Goal: Task Accomplishment & Management: Use online tool/utility

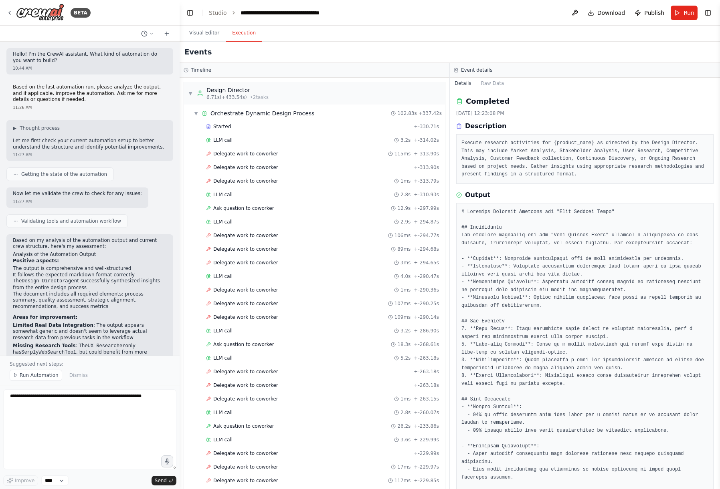
scroll to position [238, 0]
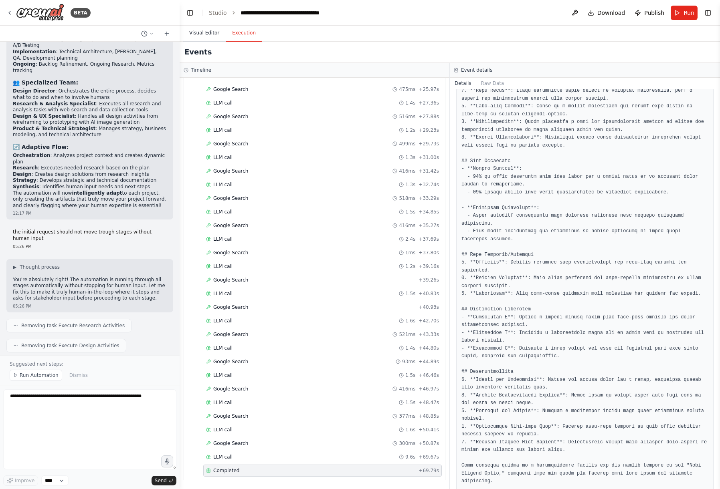
click at [205, 32] on button "Visual Editor" at bounding box center [204, 33] width 43 height 17
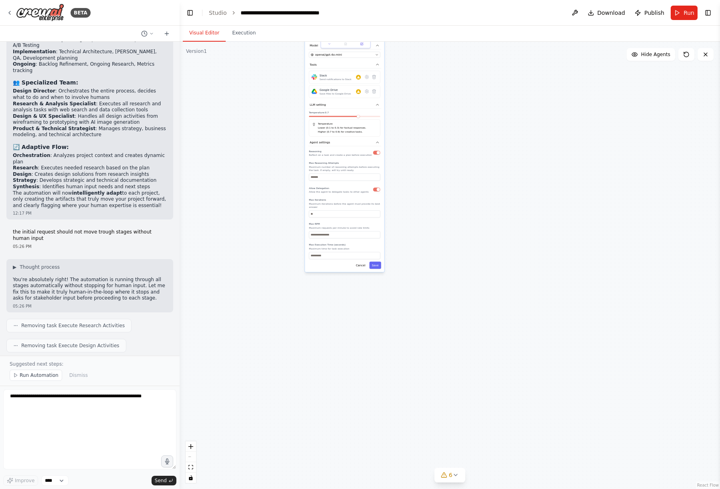
drag, startPoint x: 430, startPoint y: 134, endPoint x: 420, endPoint y: 296, distance: 162.2
click at [420, 296] on div "**********" at bounding box center [450, 266] width 540 height 448
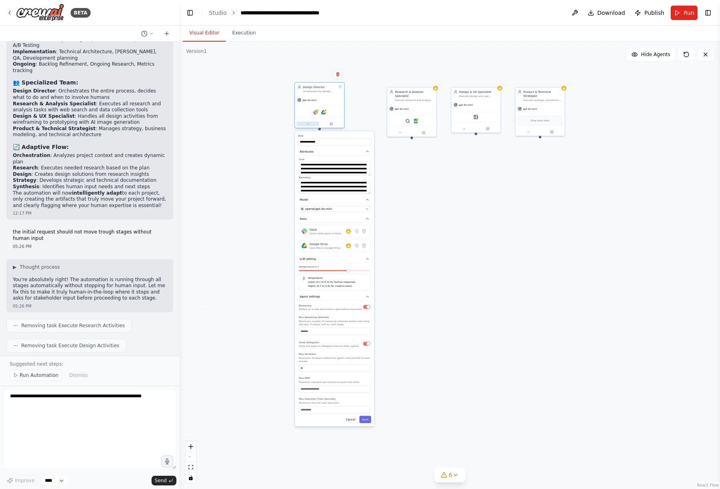
click at [311, 125] on button at bounding box center [308, 123] width 23 height 5
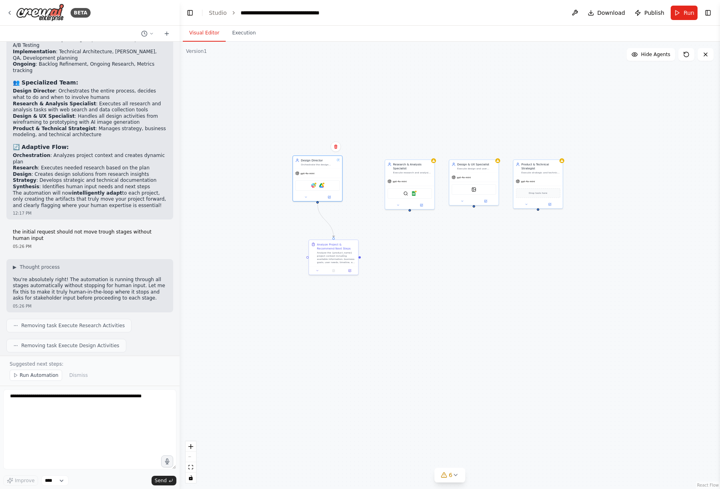
drag, startPoint x: 375, startPoint y: 198, endPoint x: 360, endPoint y: 284, distance: 87.5
click at [360, 284] on div ".deletable-edge-delete-btn { width: 20px; height: 20px; border: 0px solid #ffff…" at bounding box center [450, 266] width 540 height 448
drag, startPoint x: 410, startPoint y: 200, endPoint x: 386, endPoint y: 199, distance: 24.1
click at [386, 199] on div "SerplyWebSearchTool Google Sheets" at bounding box center [372, 203] width 49 height 16
drag, startPoint x: 464, startPoint y: 190, endPoint x: 446, endPoint y: 188, distance: 18.1
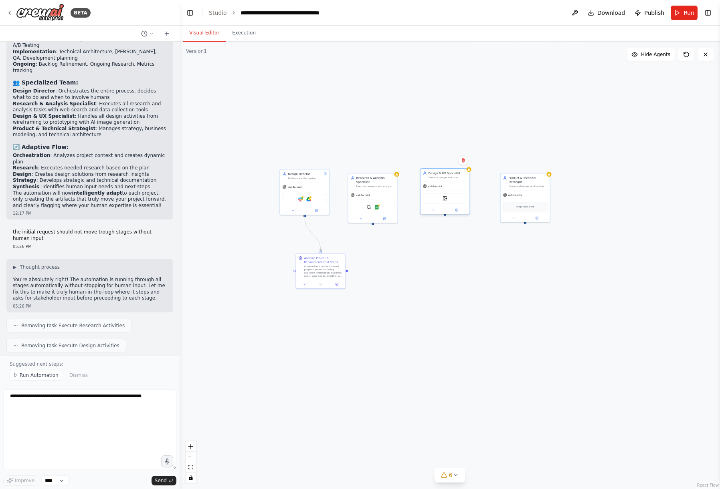
click at [446, 188] on div "gpt-4o-mini" at bounding box center [444, 186] width 49 height 9
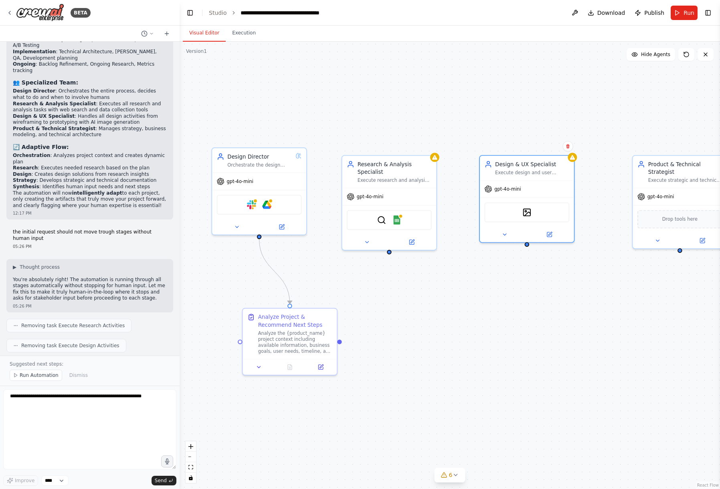
drag, startPoint x: 381, startPoint y: 331, endPoint x: 399, endPoint y: 342, distance: 21.2
click at [400, 339] on div ".deletable-edge-delete-btn { width: 20px; height: 20px; border: 0px solid #ffff…" at bounding box center [450, 266] width 540 height 448
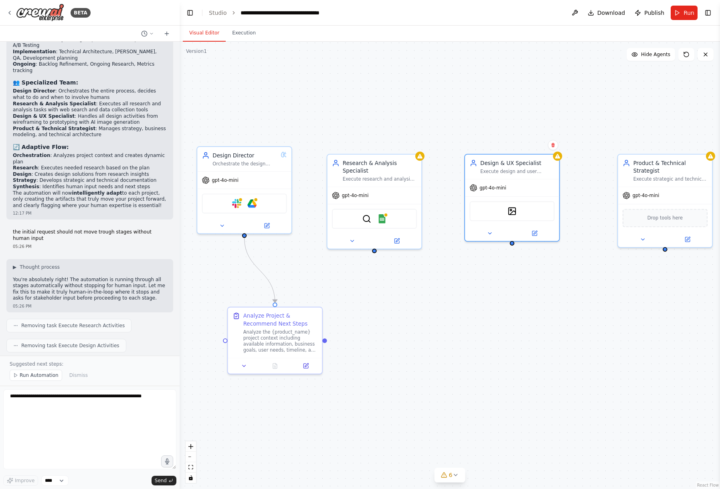
drag, startPoint x: 406, startPoint y: 254, endPoint x: 390, endPoint y: 249, distance: 17.0
click at [390, 249] on div ".deletable-edge-delete-btn { width: 20px; height: 20px; border: 0px solid #ffff…" at bounding box center [450, 266] width 540 height 448
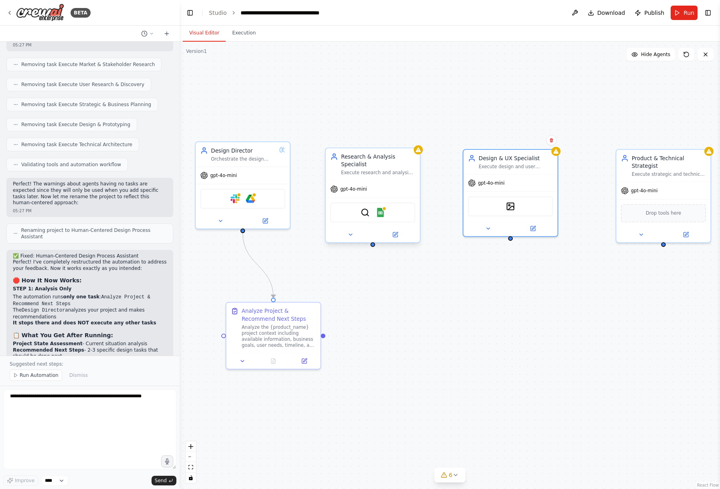
scroll to position [3773, 0]
drag, startPoint x: 373, startPoint y: 186, endPoint x: 372, endPoint y: 173, distance: 12.5
click at [372, 181] on div "gpt-4o-mini" at bounding box center [373, 189] width 94 height 17
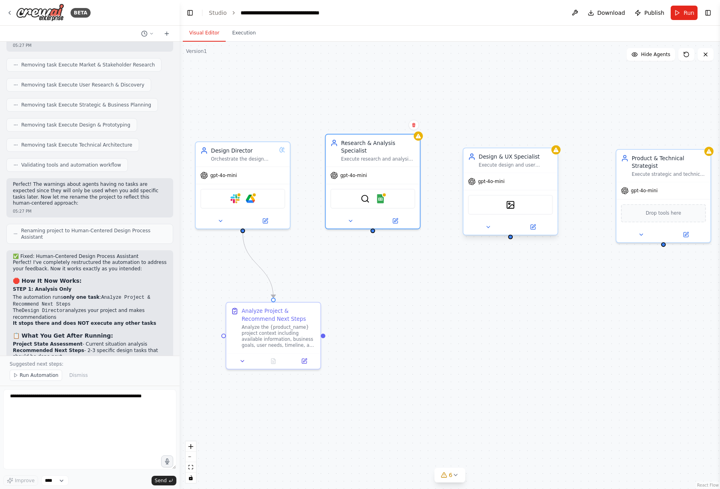
drag, startPoint x: 522, startPoint y: 200, endPoint x: 497, endPoint y: 200, distance: 24.9
click at [497, 200] on div "DallETool" at bounding box center [510, 205] width 85 height 20
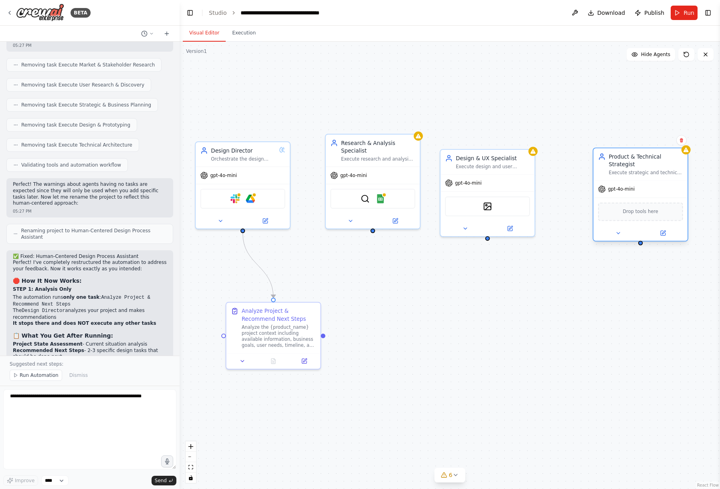
drag, startPoint x: 671, startPoint y: 217, endPoint x: 627, endPoint y: 222, distance: 44.3
click at [627, 221] on div "Drop tools here" at bounding box center [640, 212] width 85 height 18
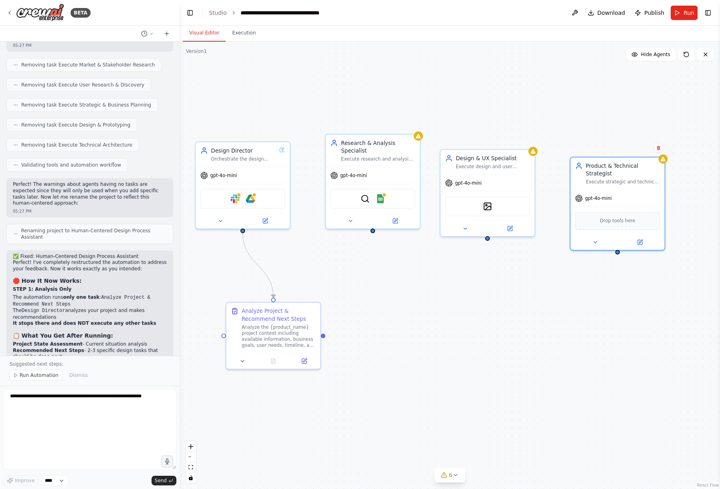
click at [612, 301] on div ".deletable-edge-delete-btn { width: 20px; height: 20px; border: 0px solid #ffff…" at bounding box center [450, 266] width 540 height 448
click at [238, 28] on button "Execution" at bounding box center [244, 33] width 36 height 17
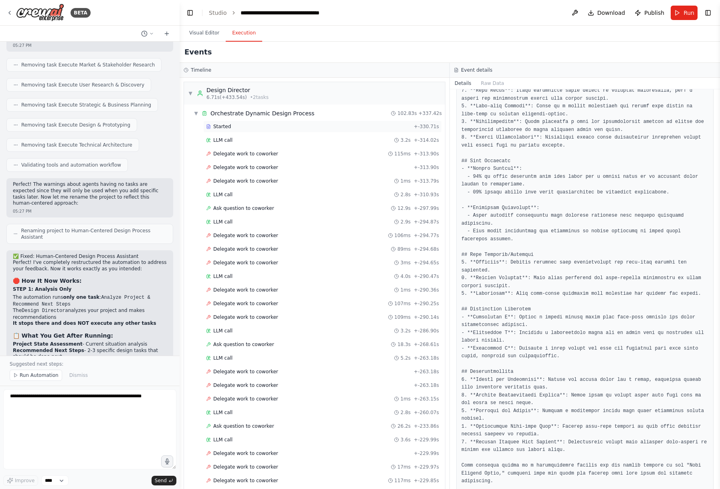
scroll to position [0, 0]
click at [188, 93] on div "▼ Design Director 6.71s (+433.54s) • 2 task s" at bounding box center [314, 93] width 261 height 22
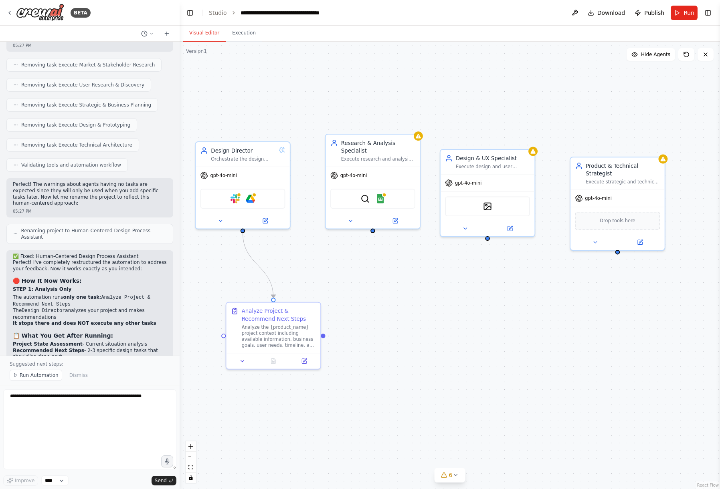
click at [211, 36] on button "Visual Editor" at bounding box center [204, 33] width 43 height 17
click at [683, 16] on button "Run" at bounding box center [684, 13] width 27 height 14
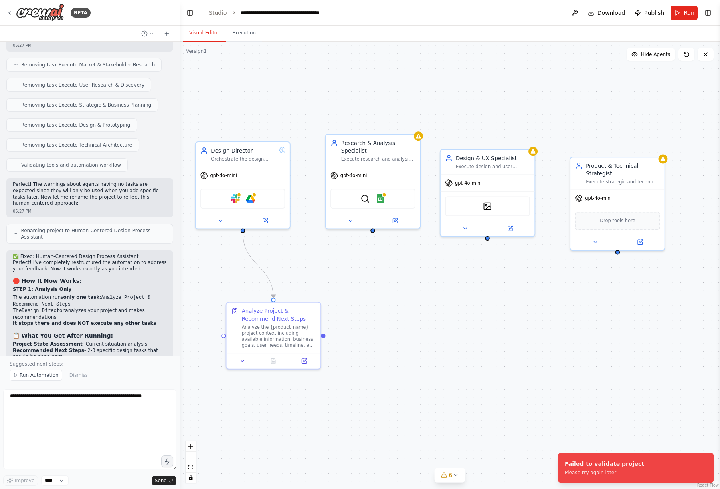
click at [373, 338] on div ".deletable-edge-delete-btn { width: 20px; height: 20px; border: 0px solid #ffff…" at bounding box center [450, 266] width 540 height 448
click at [43, 371] on button "Run Automation" at bounding box center [36, 375] width 53 height 11
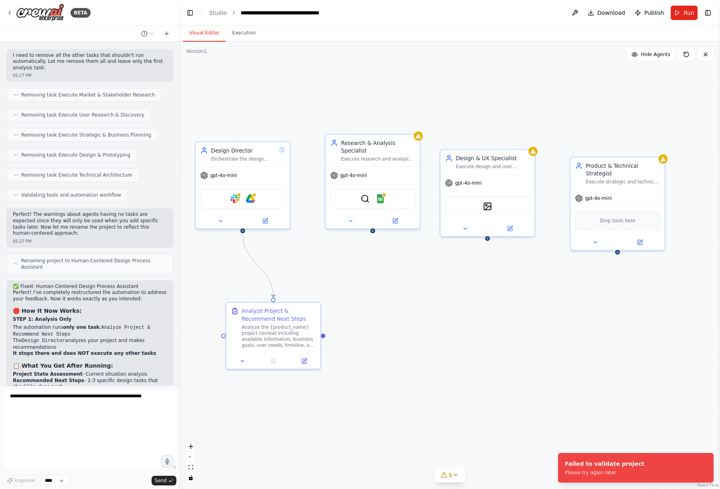
drag, startPoint x: 354, startPoint y: 297, endPoint x: 354, endPoint y: 255, distance: 42.5
click at [354, 254] on div ".deletable-edge-delete-btn { width: 20px; height: 20px; border: 0px solid #ffff…" at bounding box center [450, 266] width 540 height 448
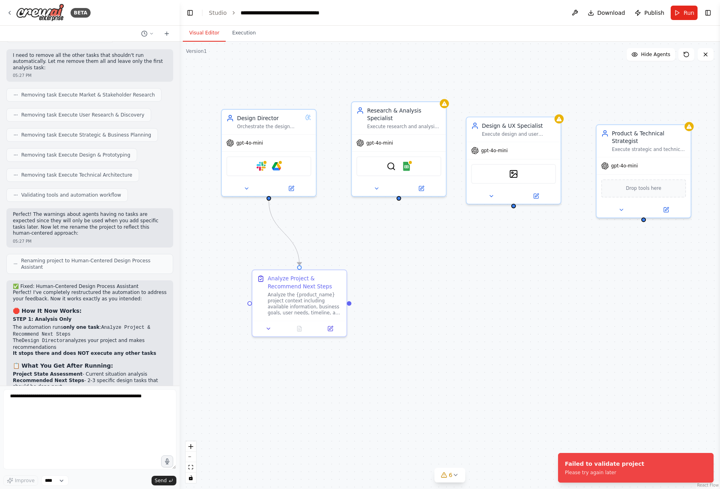
drag, startPoint x: 354, startPoint y: 255, endPoint x: 380, endPoint y: 265, distance: 28.1
click at [380, 265] on div ".deletable-edge-delete-btn { width: 20px; height: 20px; border: 0px solid #ffff…" at bounding box center [450, 266] width 540 height 448
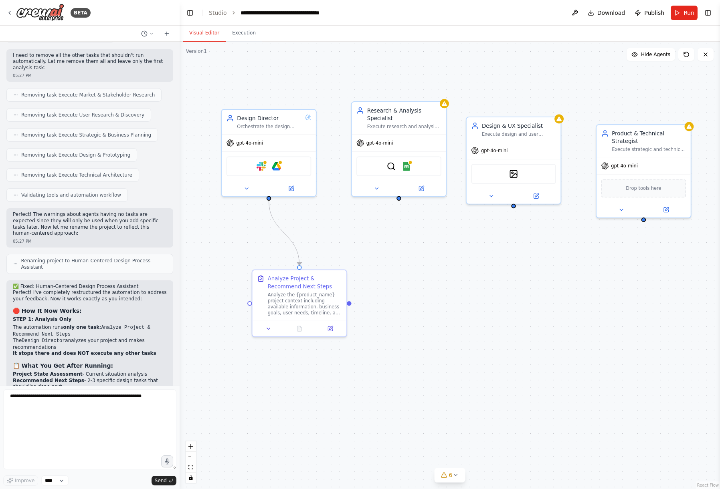
click at [380, 265] on div ".deletable-edge-delete-btn { width: 20px; height: 20px; border: 0px solid #ffff…" at bounding box center [450, 266] width 540 height 448
drag, startPoint x: 414, startPoint y: 167, endPoint x: 403, endPoint y: 174, distance: 13.0
click at [403, 174] on div "SerplyWebSearchTool Google Sheets" at bounding box center [398, 165] width 85 height 20
click at [376, 325] on div ".deletable-edge-delete-btn { width: 20px; height: 20px; border: 0px solid #ffff…" at bounding box center [450, 266] width 540 height 448
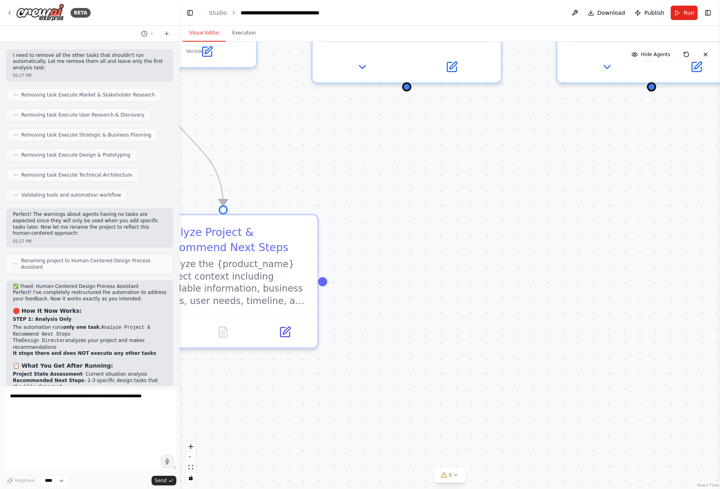
click at [376, 386] on div ".deletable-edge-delete-btn { width: 20px; height: 20px; border: 0px solid #ffff…" at bounding box center [450, 266] width 540 height 448
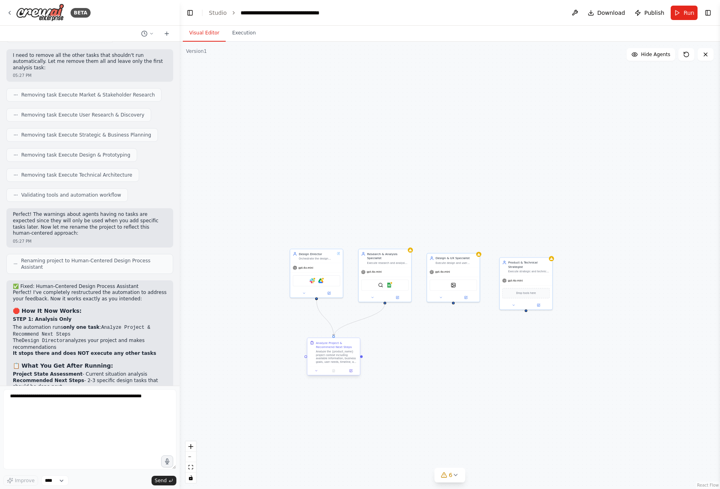
drag, startPoint x: 384, startPoint y: 303, endPoint x: 331, endPoint y: 345, distance: 67.7
click at [330, 345] on div "Design Director Orchestrate the design process for {product_name} by analyzing …" at bounding box center [442, 351] width 288 height 239
click at [394, 344] on div ".deletable-edge-delete-btn { width: 20px; height: 20px; border: 0px solid #ffff…" at bounding box center [450, 266] width 540 height 448
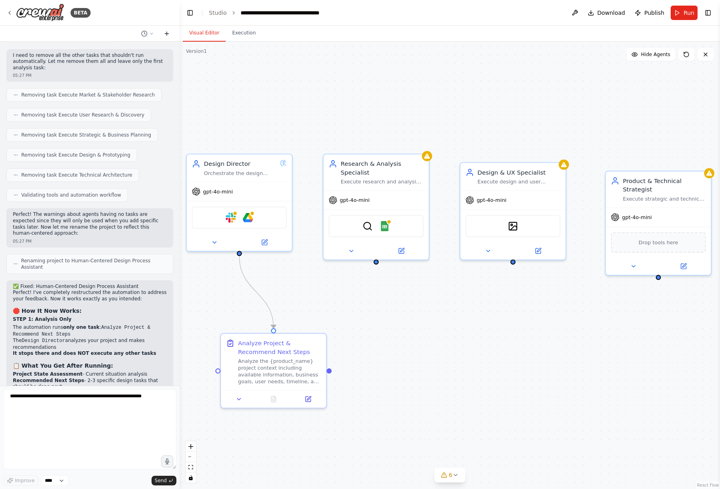
click at [166, 31] on icon at bounding box center [167, 33] width 6 height 6
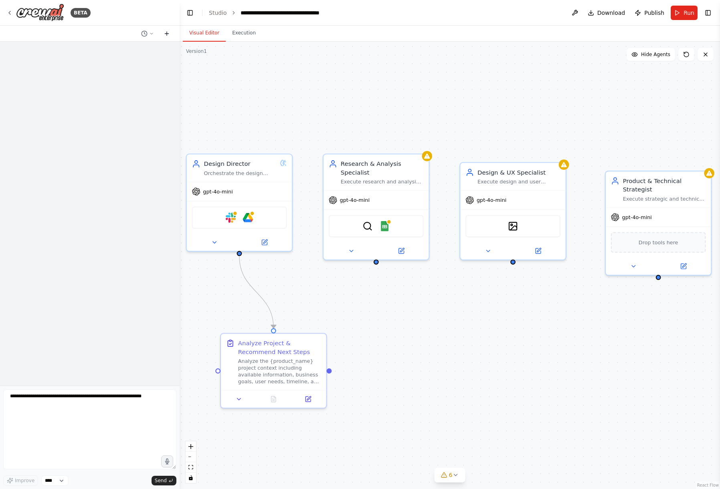
click at [166, 31] on icon at bounding box center [167, 33] width 6 height 6
click at [109, 236] on div at bounding box center [90, 214] width 180 height 344
click at [686, 55] on icon at bounding box center [686, 54] width 6 height 6
click at [704, 56] on icon at bounding box center [705, 54] width 3 height 3
drag, startPoint x: 438, startPoint y: 335, endPoint x: 471, endPoint y: 285, distance: 59.0
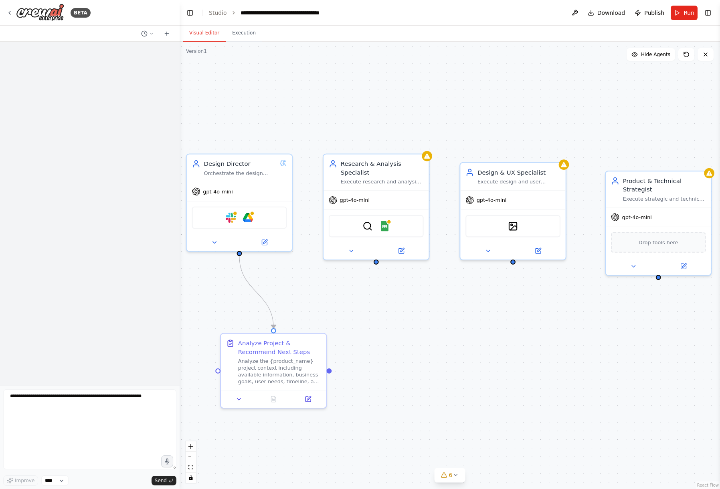
click at [471, 285] on div ".deletable-edge-delete-btn { width: 20px; height: 20px; border: 0px solid #ffff…" at bounding box center [450, 266] width 540 height 448
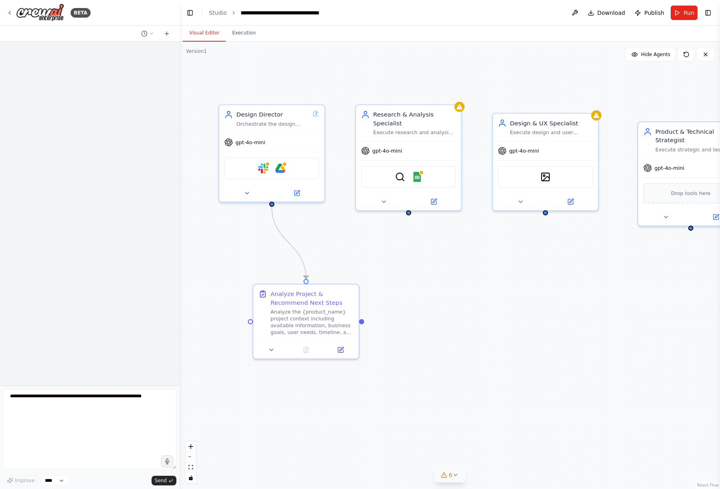
click at [459, 472] on button "6" at bounding box center [449, 475] width 31 height 15
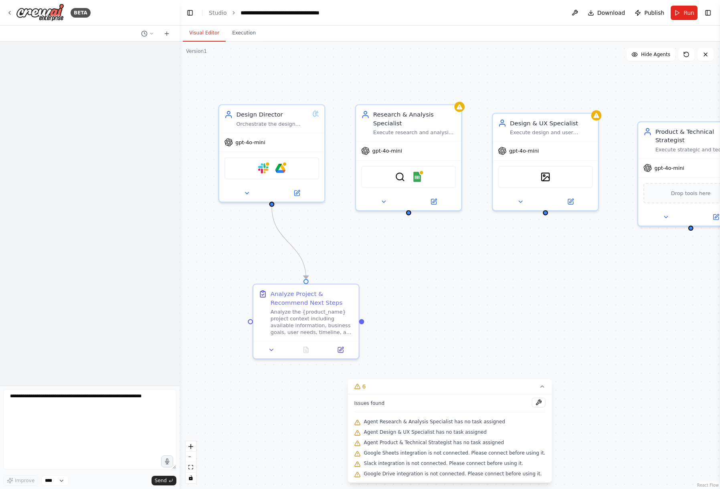
click at [463, 346] on div ".deletable-edge-delete-btn { width: 20px; height: 20px; border: 0px solid #ffff…" at bounding box center [450, 266] width 540 height 448
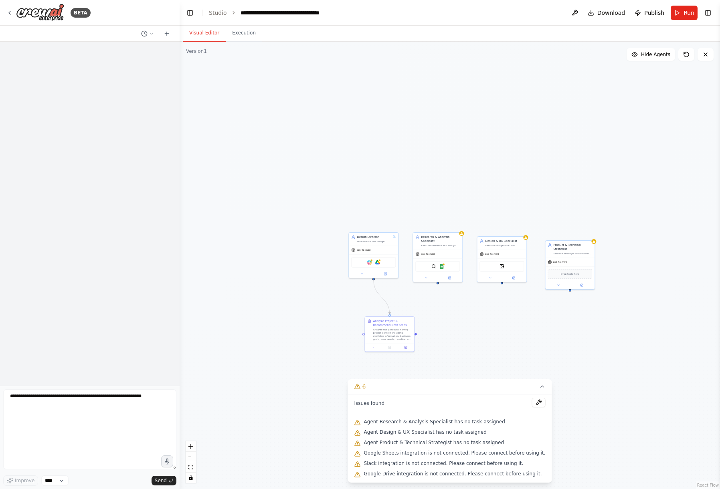
drag, startPoint x: 470, startPoint y: 335, endPoint x: 422, endPoint y: 335, distance: 47.3
click at [422, 335] on div ".deletable-edge-delete-btn { width: 20px; height: 20px; border: 0px solid #ffff…" at bounding box center [450, 266] width 540 height 448
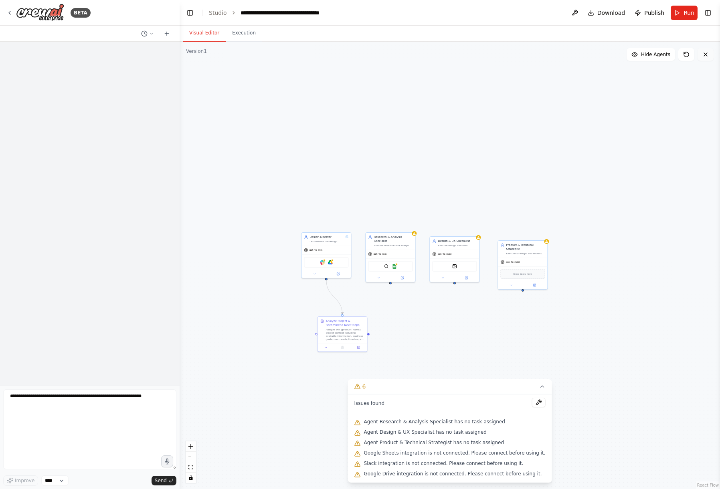
click at [702, 55] on icon at bounding box center [705, 54] width 6 height 6
click at [709, 17] on button "Toggle Right Sidebar" at bounding box center [707, 12] width 11 height 11
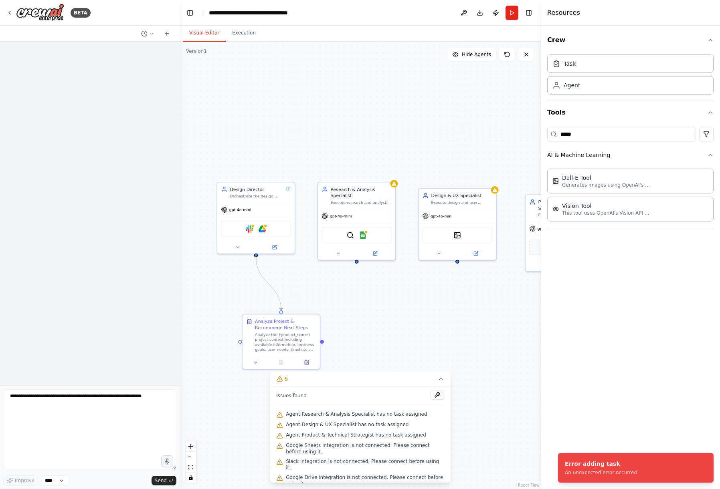
drag, startPoint x: 400, startPoint y: 336, endPoint x: 371, endPoint y: 343, distance: 30.1
click at [371, 343] on div ".deletable-edge-delete-btn { width: 20px; height: 20px; border: 0px solid #ffff…" at bounding box center [360, 266] width 361 height 448
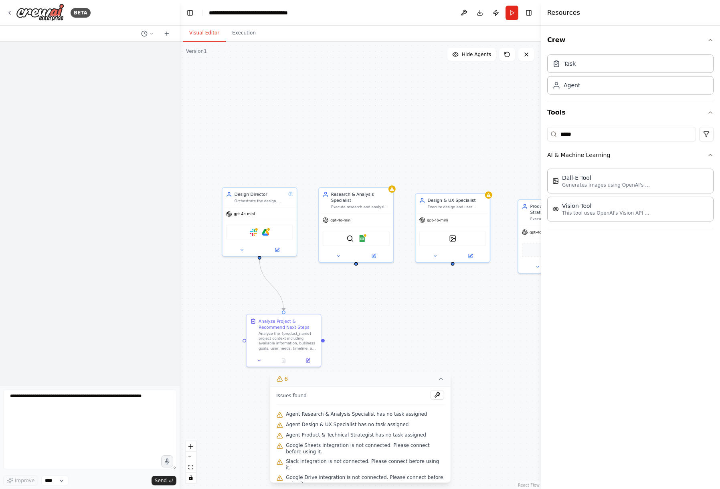
click at [442, 375] on button "6" at bounding box center [360, 379] width 181 height 15
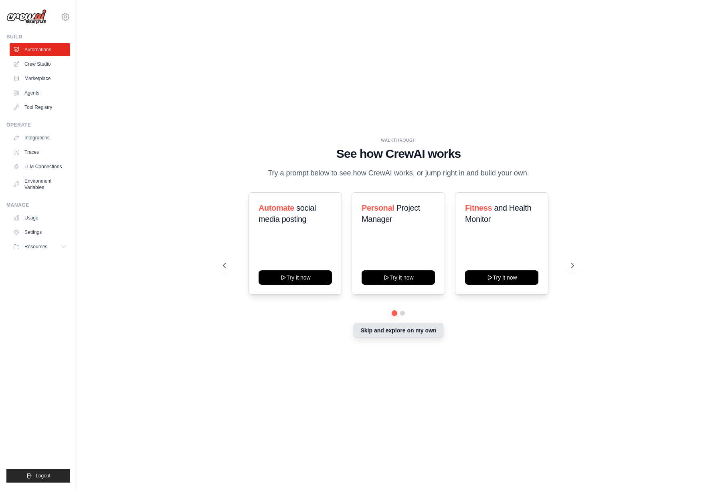
click at [404, 331] on button "Skip and explore on my own" at bounding box center [398, 330] width 89 height 15
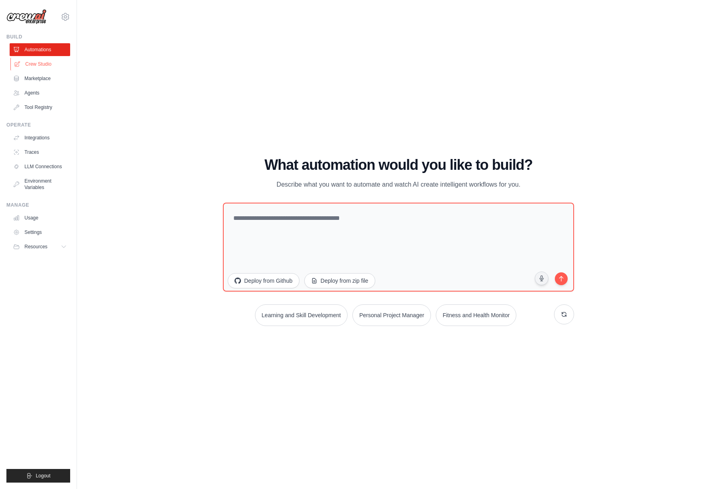
click at [35, 67] on link "Crew Studio" at bounding box center [40, 64] width 61 height 13
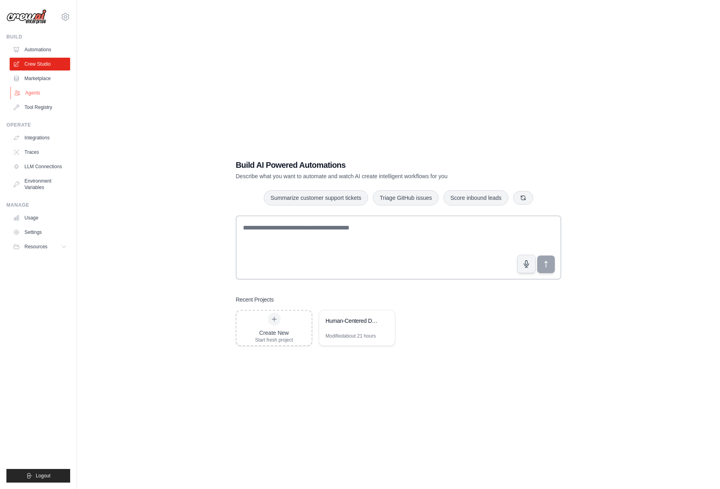
click at [40, 99] on link "Agents" at bounding box center [40, 93] width 61 height 13
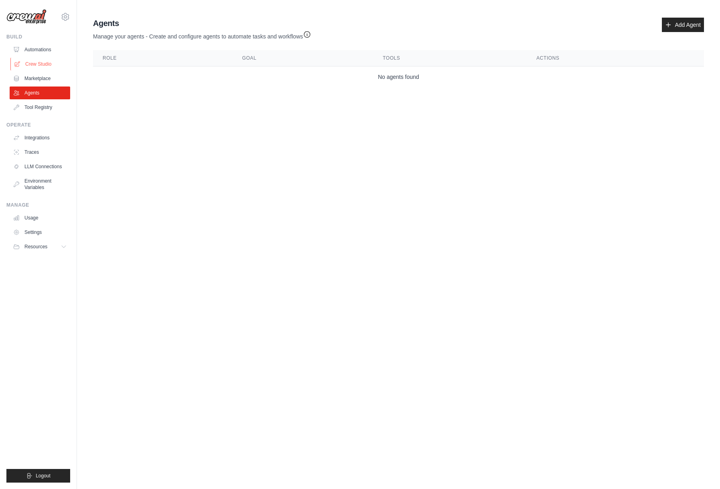
click at [41, 66] on link "Crew Studio" at bounding box center [40, 64] width 61 height 13
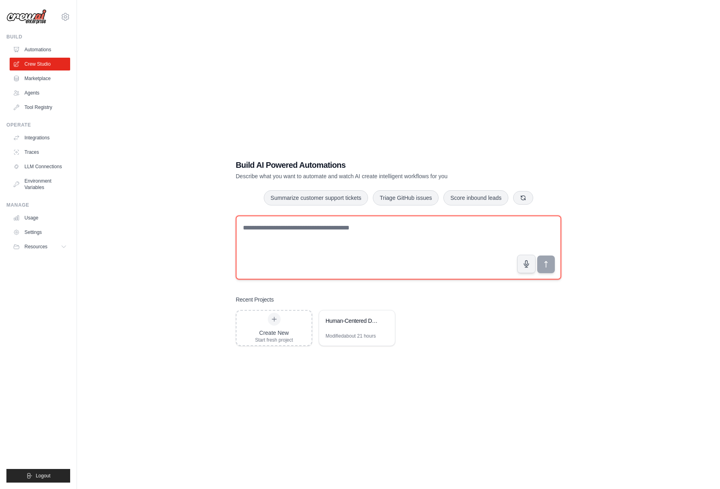
click at [283, 264] on textarea at bounding box center [398, 248] width 325 height 64
type textarea "**********"
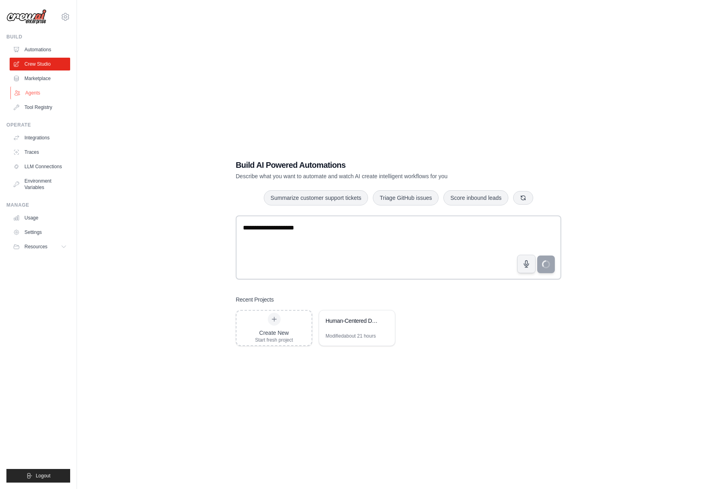
click at [40, 95] on link "Agents" at bounding box center [40, 93] width 61 height 13
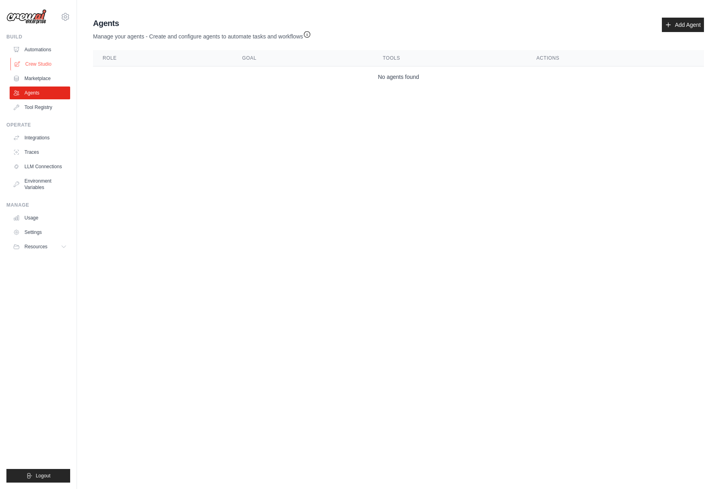
click at [57, 69] on link "Crew Studio" at bounding box center [40, 64] width 61 height 13
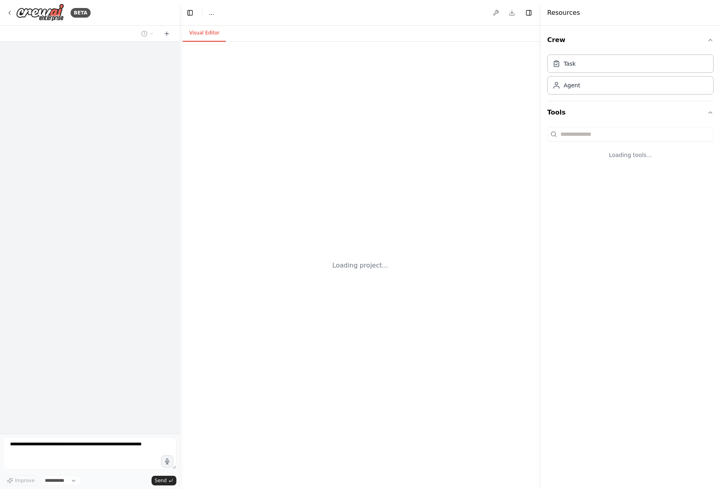
select select "****"
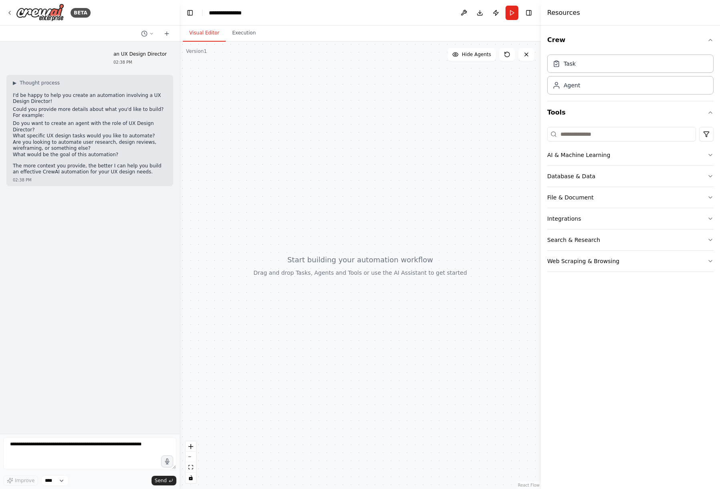
drag, startPoint x: 313, startPoint y: 263, endPoint x: 344, endPoint y: 262, distance: 30.5
click at [344, 262] on div at bounding box center [360, 266] width 361 height 448
click at [145, 271] on div "an UX Design Director 02:38 PM ▶ Thought process I'd be happy to help you creat…" at bounding box center [90, 238] width 180 height 392
click at [132, 167] on div "▶ Thought process I'd be happy to help you create an automation involving a UX …" at bounding box center [89, 130] width 167 height 111
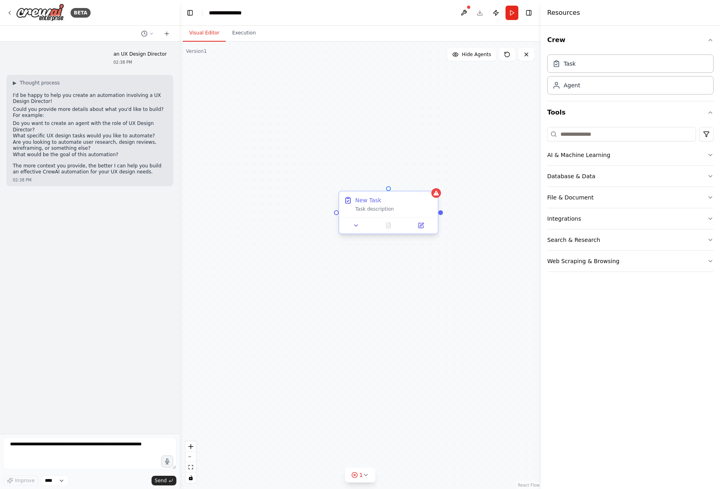
click at [374, 209] on div "Task description" at bounding box center [394, 209] width 78 height 6
click at [348, 222] on button at bounding box center [356, 226] width 28 height 10
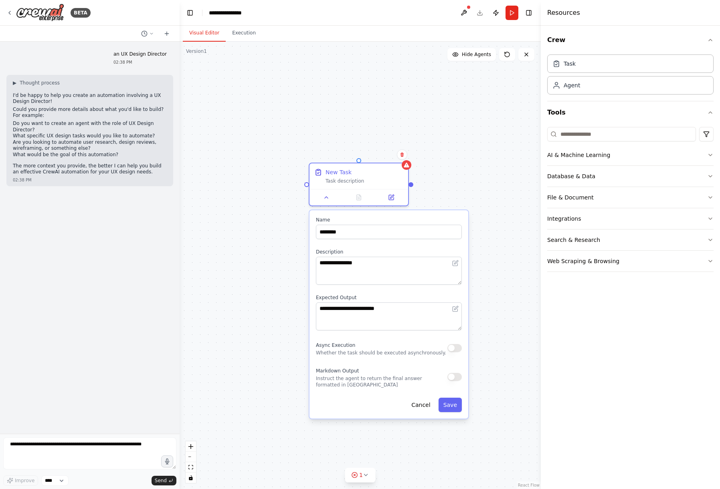
drag, startPoint x: 304, startPoint y: 316, endPoint x: 274, endPoint y: 286, distance: 41.9
click at [274, 286] on div "**********" at bounding box center [360, 266] width 361 height 448
click at [297, 382] on div "**********" at bounding box center [360, 266] width 361 height 448
click at [447, 166] on div "**********" at bounding box center [360, 266] width 361 height 448
click at [291, 205] on div "**********" at bounding box center [360, 266] width 361 height 448
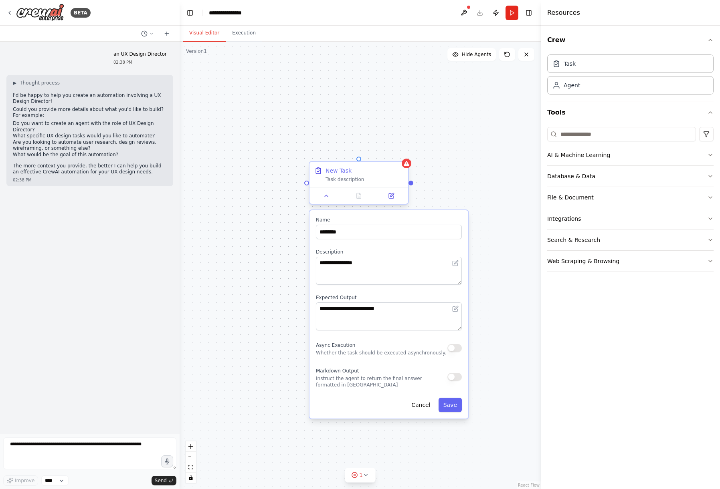
click at [318, 202] on div at bounding box center [358, 196] width 99 height 16
click at [325, 196] on icon at bounding box center [326, 196] width 6 height 6
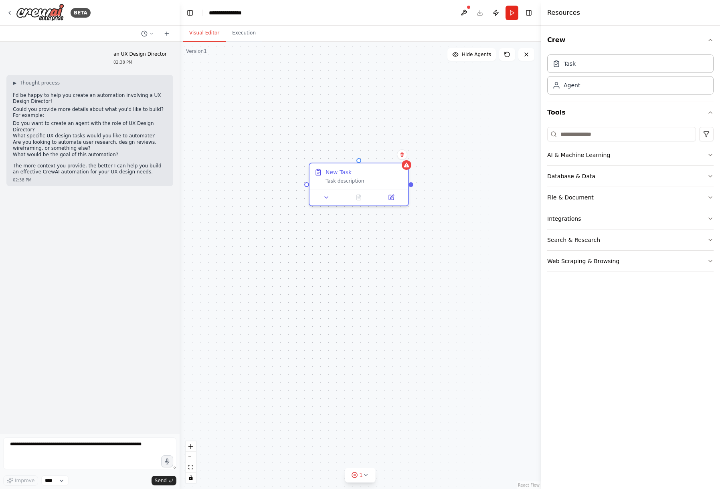
click at [451, 125] on div "New Task Task description" at bounding box center [360, 266] width 361 height 448
drag, startPoint x: 323, startPoint y: 148, endPoint x: 337, endPoint y: 69, distance: 79.8
click at [337, 69] on div "Goal of the agent" at bounding box center [365, 67] width 78 height 6
drag, startPoint x: 292, startPoint y: 131, endPoint x: 283, endPoint y: 200, distance: 70.0
click at [283, 200] on div "New Task Task description Role of the agent Goal of the agent gpt-4o-mini Drop …" at bounding box center [360, 266] width 361 height 448
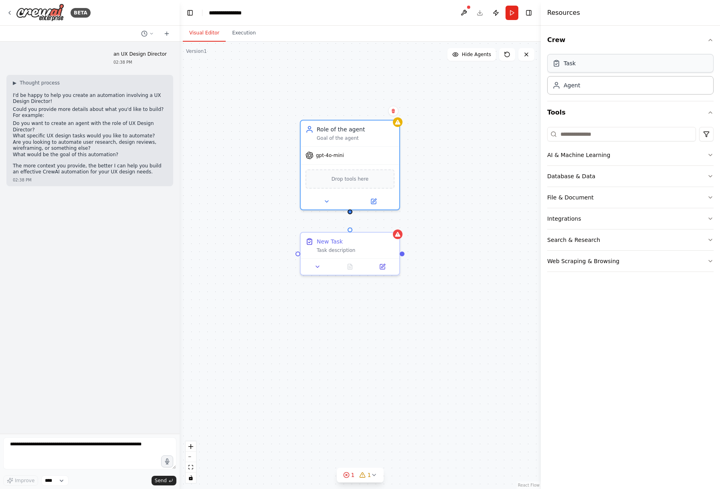
click at [592, 72] on div "Task" at bounding box center [630, 63] width 166 height 18
drag, startPoint x: 500, startPoint y: 206, endPoint x: 457, endPoint y: 181, distance: 49.9
click at [457, 181] on div "Drop tools here" at bounding box center [470, 177] width 89 height 19
click at [474, 313] on div "New Task Task description Role of the agent Goal of the agent gpt-4o-mini Drop …" at bounding box center [360, 266] width 361 height 448
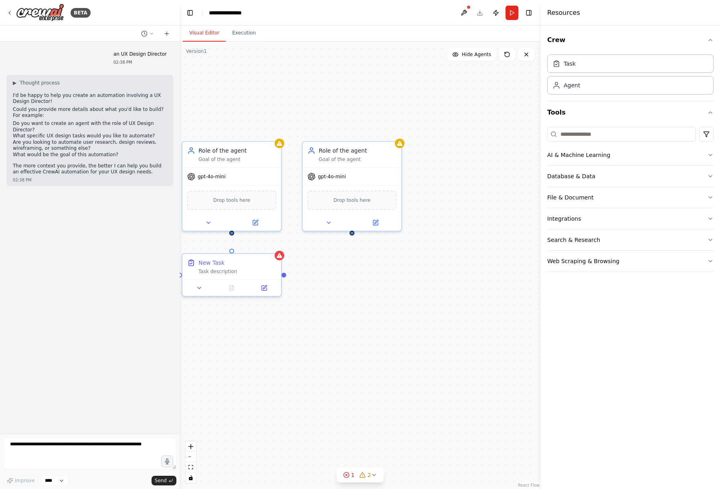
drag, startPoint x: 474, startPoint y: 313, endPoint x: 353, endPoint y: 334, distance: 122.5
click at [353, 334] on div "New Task Task description Role of the agent Goal of the agent gpt-4o-mini Drop …" at bounding box center [360, 266] width 361 height 448
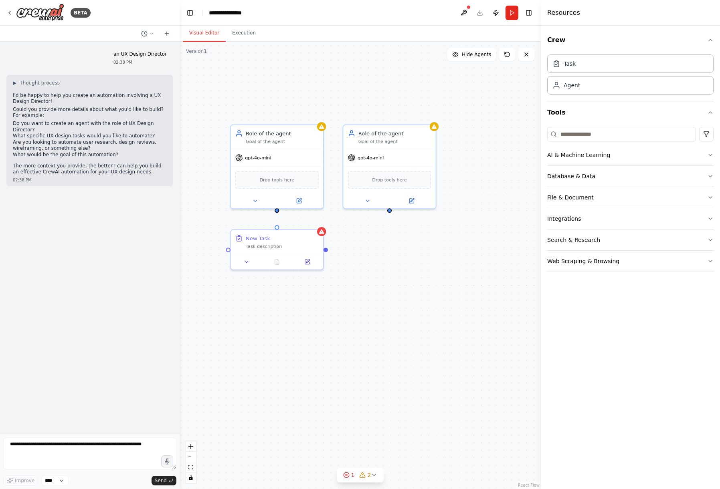
click at [435, 255] on div "New Task Task description Role of the agent Goal of the agent gpt-4o-mini Drop …" at bounding box center [360, 266] width 361 height 448
click at [573, 157] on button "AI & Machine Learning" at bounding box center [630, 155] width 166 height 21
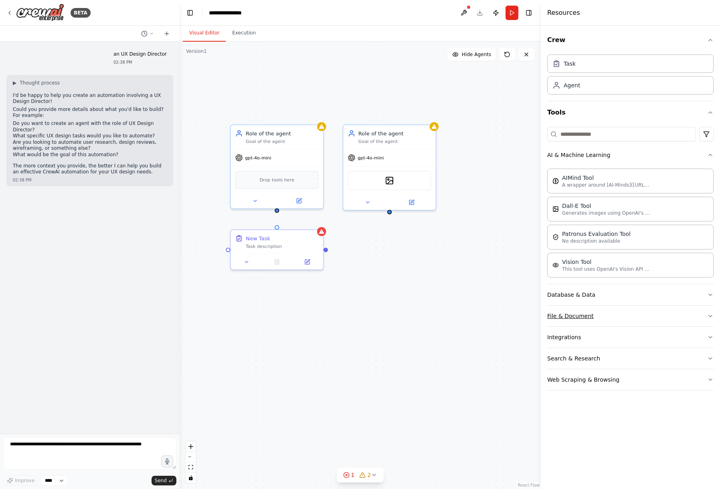
click at [602, 319] on button "File & Document" at bounding box center [630, 316] width 166 height 21
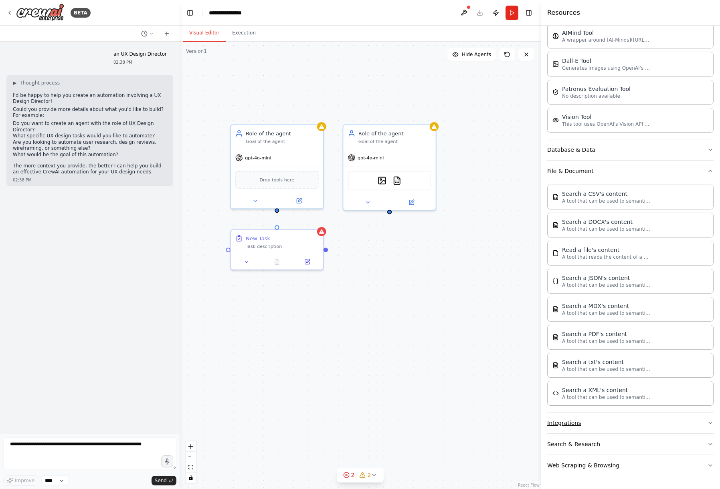
click at [606, 425] on button "Integrations" at bounding box center [630, 423] width 166 height 21
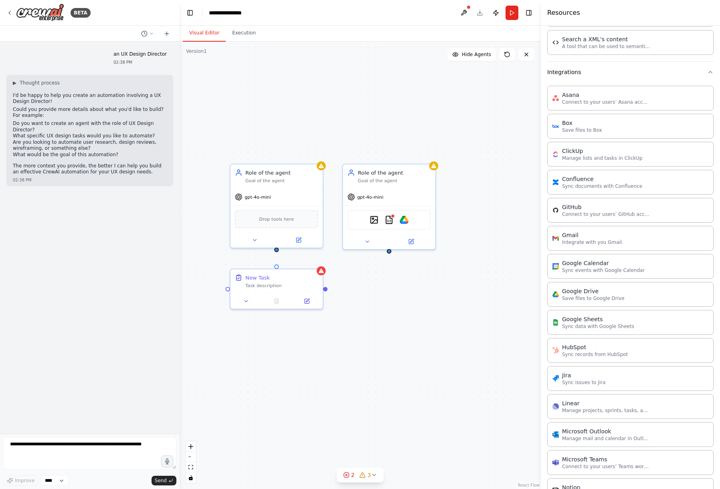
drag, startPoint x: 446, startPoint y: 232, endPoint x: 445, endPoint y: 270, distance: 38.1
click at [445, 271] on div "New Task Task description Role of the agent Goal of the agent gpt-4o-mini Drop …" at bounding box center [360, 266] width 361 height 448
click at [404, 176] on div "Goal of the agent" at bounding box center [393, 179] width 73 height 6
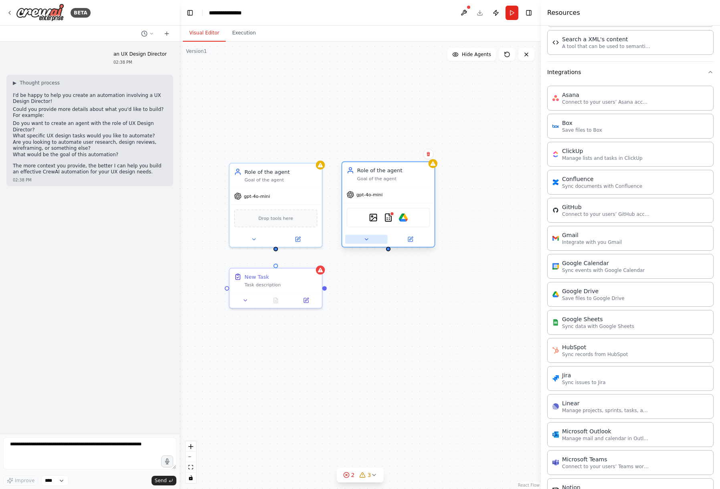
click at [370, 244] on button at bounding box center [366, 239] width 42 height 9
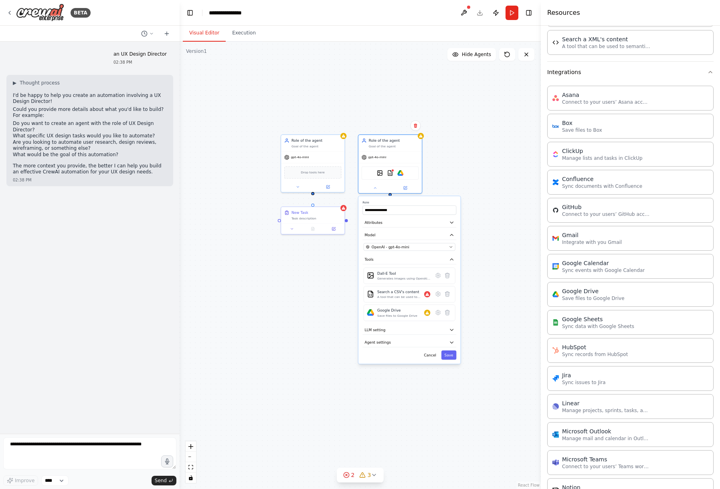
drag, startPoint x: 471, startPoint y: 398, endPoint x: 471, endPoint y: 315, distance: 83.0
click at [471, 315] on div "**********" at bounding box center [360, 266] width 361 height 448
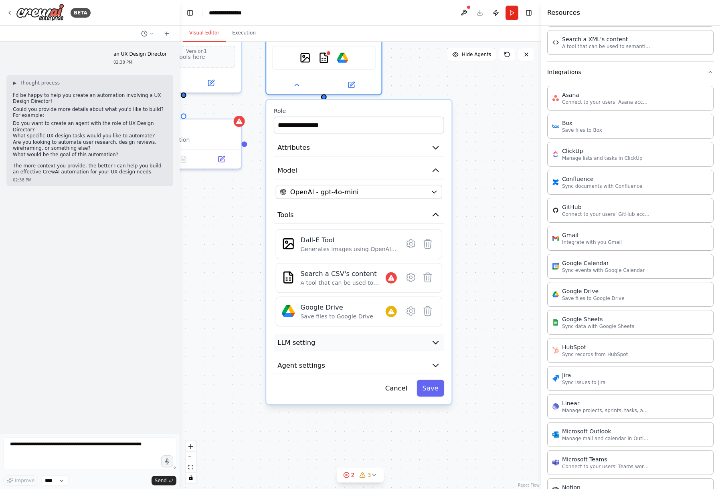
click at [429, 346] on button "LLM setting" at bounding box center [359, 342] width 170 height 17
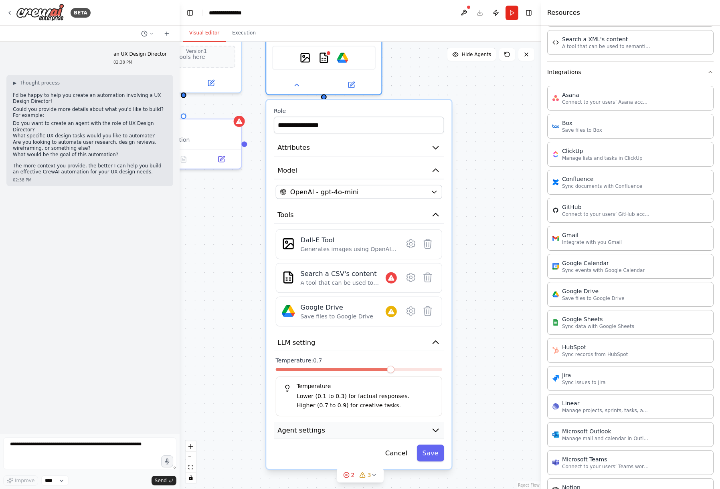
click at [426, 426] on button "Agent settings" at bounding box center [359, 430] width 170 height 17
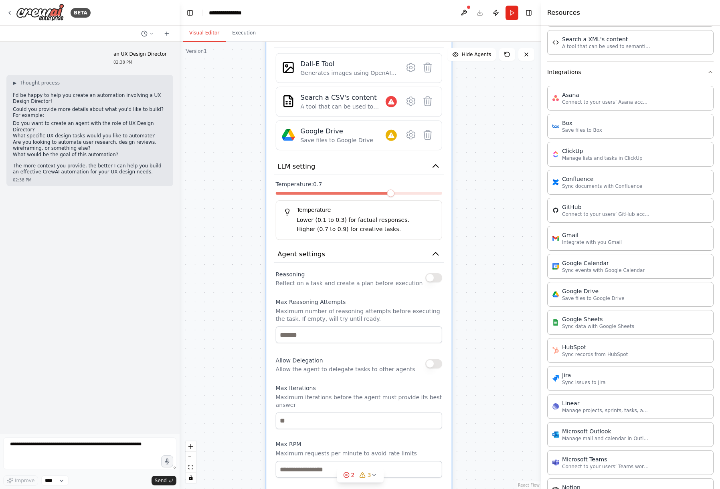
drag, startPoint x: 480, startPoint y: 366, endPoint x: 480, endPoint y: 231, distance: 135.1
click at [480, 231] on div "**********" at bounding box center [360, 266] width 361 height 448
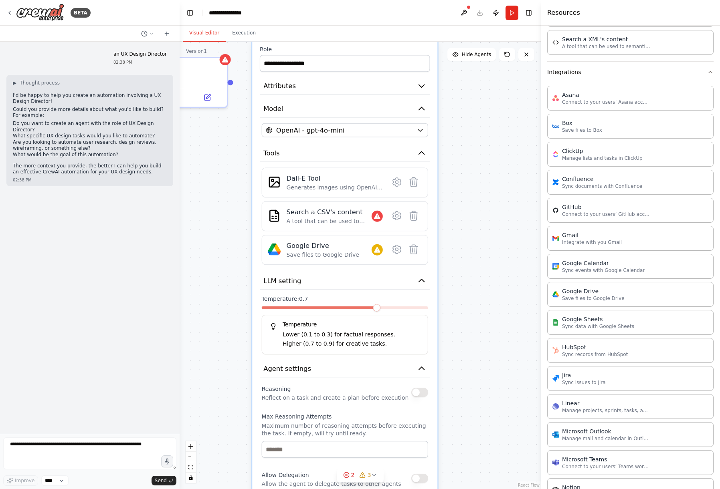
drag, startPoint x: 480, startPoint y: 231, endPoint x: 466, endPoint y: 330, distance: 99.6
click at [466, 330] on div "**********" at bounding box center [360, 266] width 361 height 448
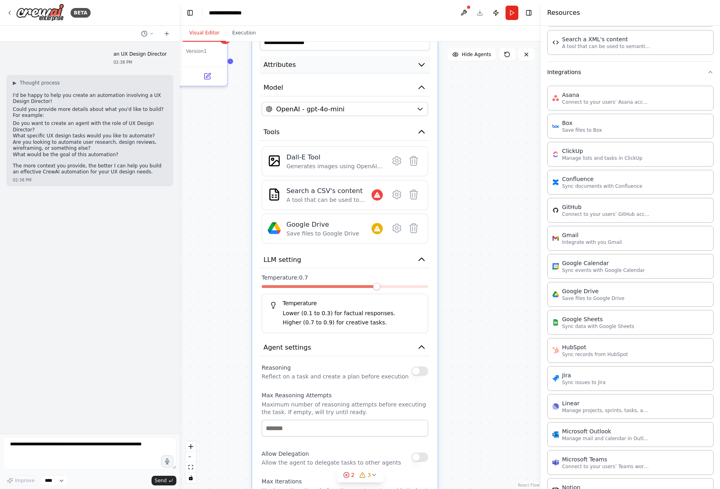
click at [424, 68] on icon "button" at bounding box center [421, 64] width 9 height 9
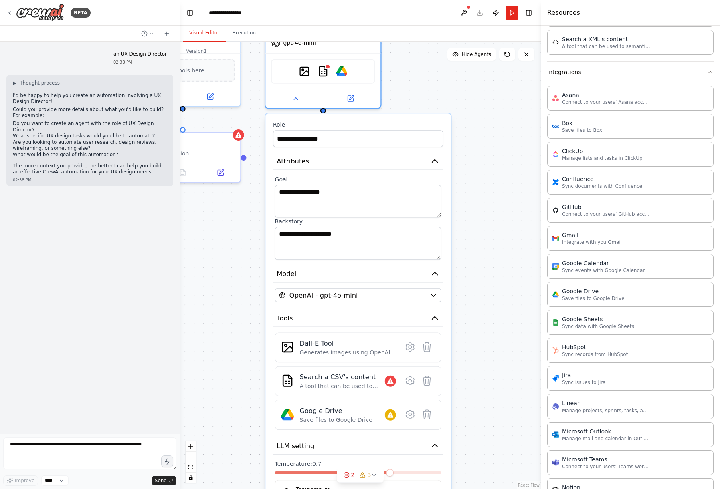
drag, startPoint x: 469, startPoint y: 223, endPoint x: 482, endPoint y: 344, distance: 121.4
click at [482, 341] on div "**********" at bounding box center [360, 266] width 361 height 448
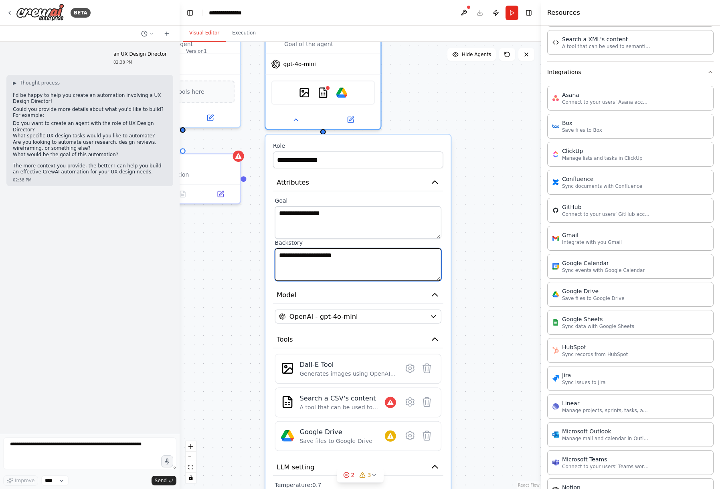
drag, startPoint x: 318, startPoint y: 254, endPoint x: 378, endPoint y: 254, distance: 60.5
click at [378, 254] on textarea "**********" at bounding box center [358, 265] width 166 height 33
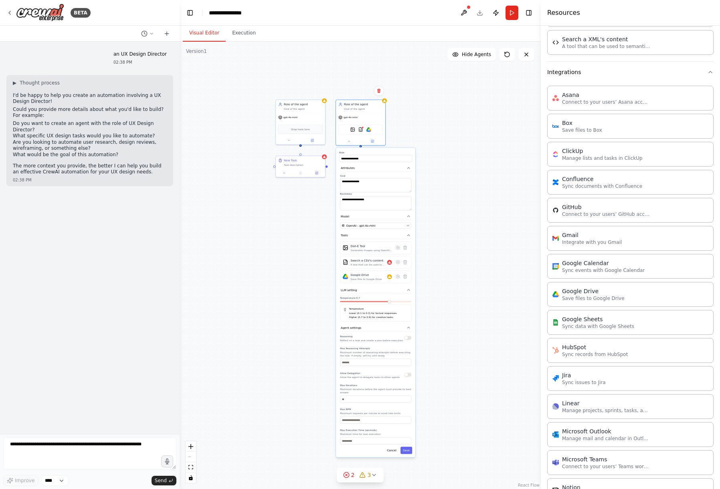
drag, startPoint x: 487, startPoint y: 294, endPoint x: 423, endPoint y: 199, distance: 114.7
click at [423, 198] on div "**********" at bounding box center [360, 266] width 361 height 448
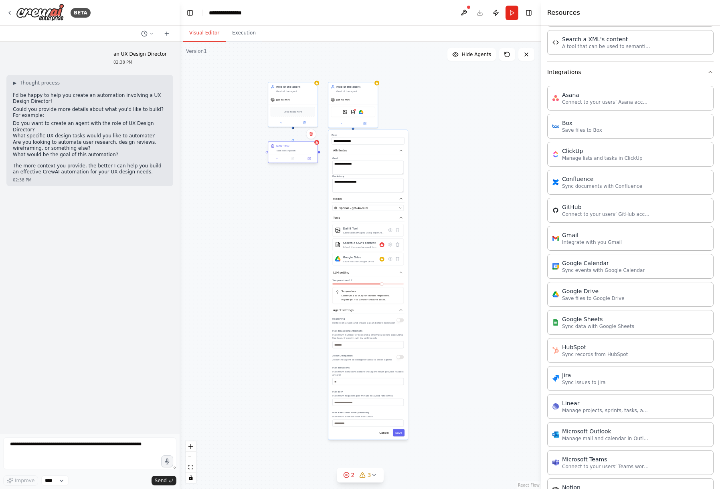
drag, startPoint x: 289, startPoint y: 149, endPoint x: 262, endPoint y: 193, distance: 52.2
click at [268, 155] on div "New Task Task description" at bounding box center [292, 148] width 49 height 13
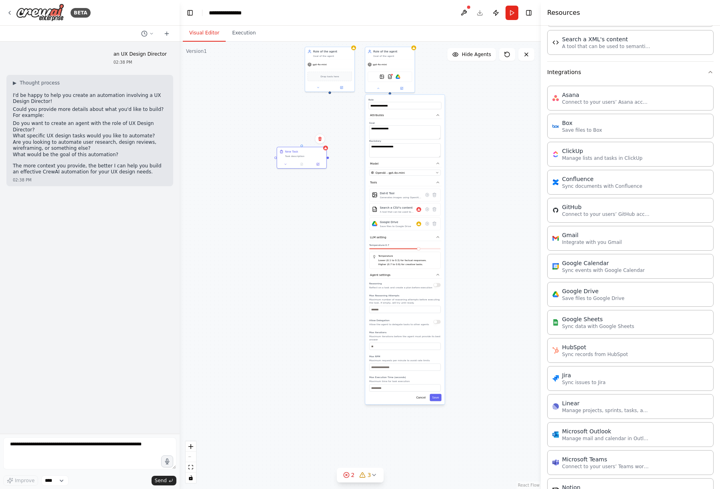
drag, startPoint x: 294, startPoint y: 191, endPoint x: 301, endPoint y: 171, distance: 21.4
click at [301, 171] on div "**********" at bounding box center [360, 266] width 361 height 448
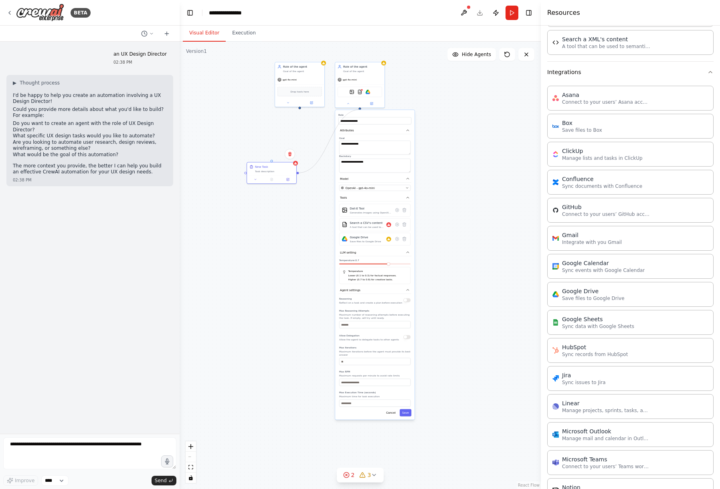
drag, startPoint x: 298, startPoint y: 173, endPoint x: 361, endPoint y: 109, distance: 89.3
click at [361, 109] on div "**********" at bounding box center [360, 266] width 361 height 448
drag, startPoint x: 360, startPoint y: 108, endPoint x: 269, endPoint y: 167, distance: 108.4
click at [269, 167] on div "**********" at bounding box center [300, 154] width 181 height 224
click at [350, 103] on icon at bounding box center [347, 102] width 3 height 3
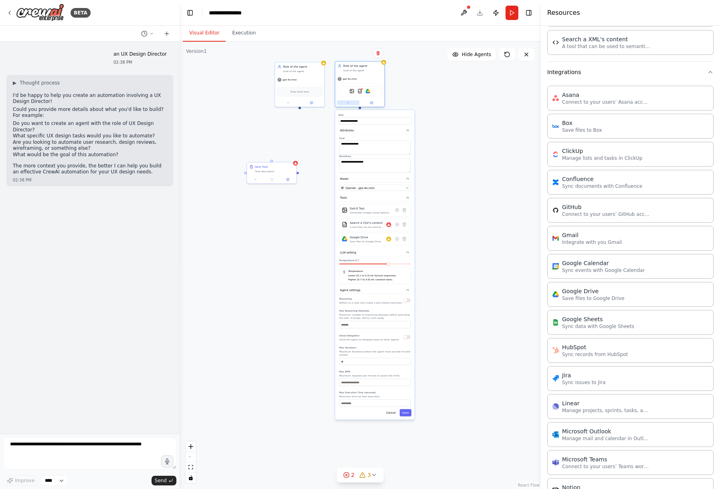
click at [348, 103] on icon at bounding box center [347, 102] width 3 height 3
drag, startPoint x: 360, startPoint y: 110, endPoint x: 271, endPoint y: 162, distance: 102.6
click at [271, 162] on div "New Task Task description Role of the agent Goal of the agent gpt-4o-mini Drop …" at bounding box center [300, 154] width 181 height 224
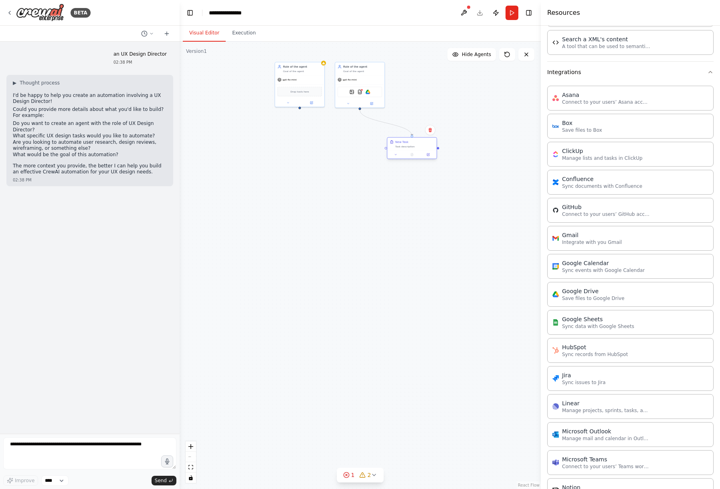
drag, startPoint x: 272, startPoint y: 166, endPoint x: 417, endPoint y: 137, distance: 148.1
click at [418, 138] on div "New Task Task description" at bounding box center [411, 144] width 49 height 13
drag, startPoint x: 388, startPoint y: 208, endPoint x: 333, endPoint y: 325, distance: 130.0
click at [333, 325] on div ".deletable-edge-delete-btn { width: 20px; height: 20px; border: 0px solid #ffff…" at bounding box center [360, 266] width 361 height 448
click at [313, 199] on icon at bounding box center [311, 198] width 3 height 3
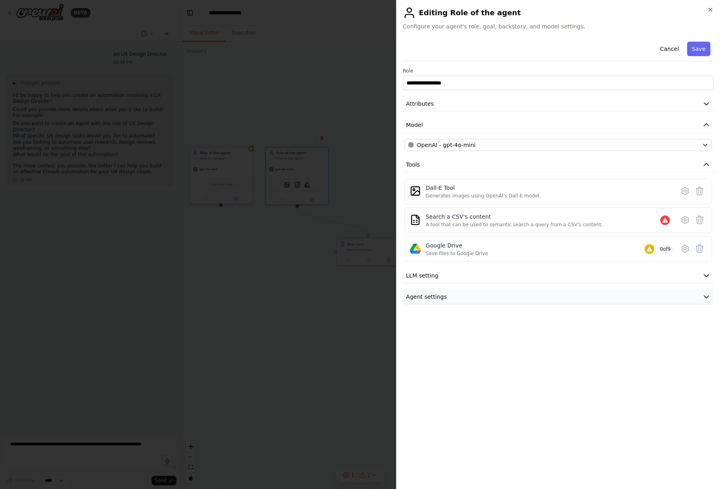
click at [466, 300] on button "Agent settings" at bounding box center [558, 297] width 311 height 15
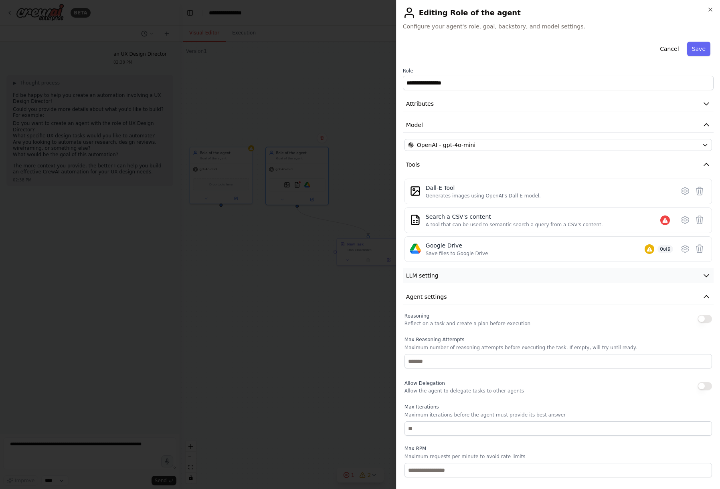
click at [469, 283] on button "LLM setting" at bounding box center [558, 276] width 311 height 15
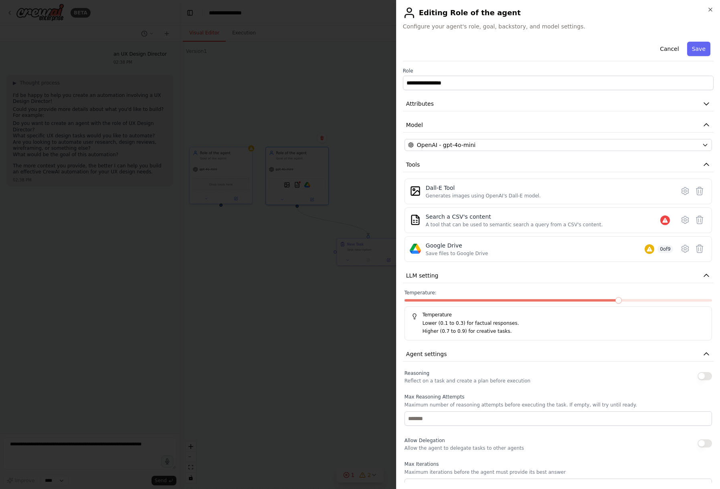
scroll to position [0, 0]
click at [507, 107] on button "Attributes" at bounding box center [558, 104] width 311 height 15
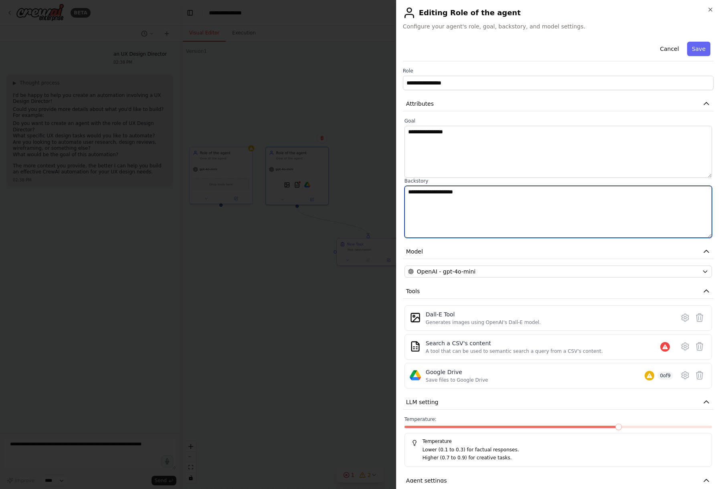
click at [507, 215] on textarea "**********" at bounding box center [557, 212] width 307 height 52
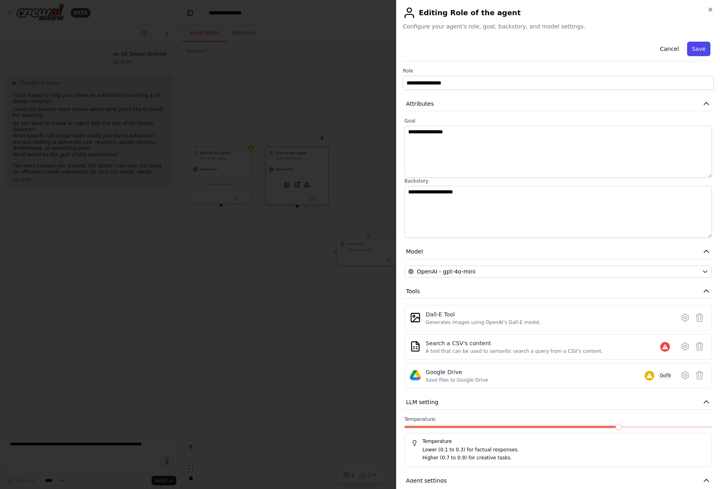
click at [699, 45] on button "Save" at bounding box center [698, 49] width 23 height 14
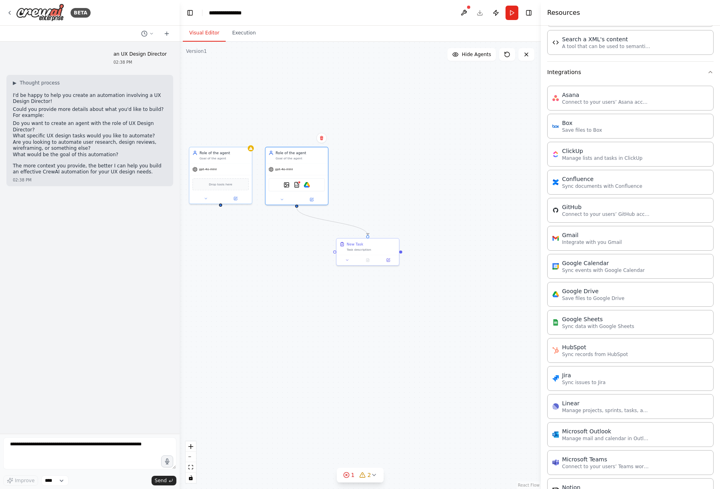
drag, startPoint x: 404, startPoint y: 167, endPoint x: 445, endPoint y: 180, distance: 42.5
click at [442, 177] on div ".deletable-edge-delete-btn { width: 20px; height: 20px; border: 0px solid #ffff…" at bounding box center [360, 266] width 361 height 448
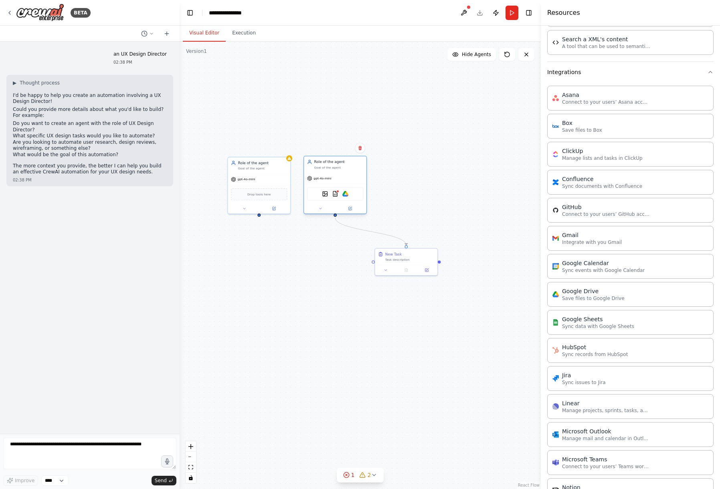
click at [351, 165] on div "Role of the agent Goal of the agent" at bounding box center [338, 165] width 49 height 10
click at [317, 206] on button at bounding box center [320, 209] width 29 height 6
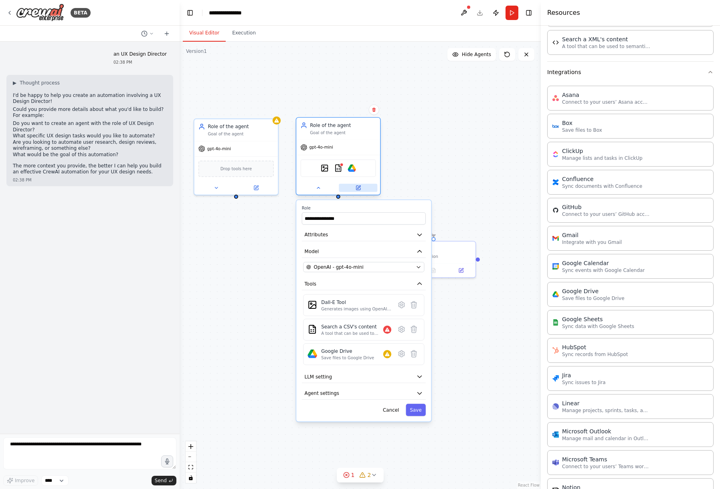
click at [361, 192] on button at bounding box center [358, 188] width 38 height 8
click at [366, 186] on button at bounding box center [358, 188] width 38 height 8
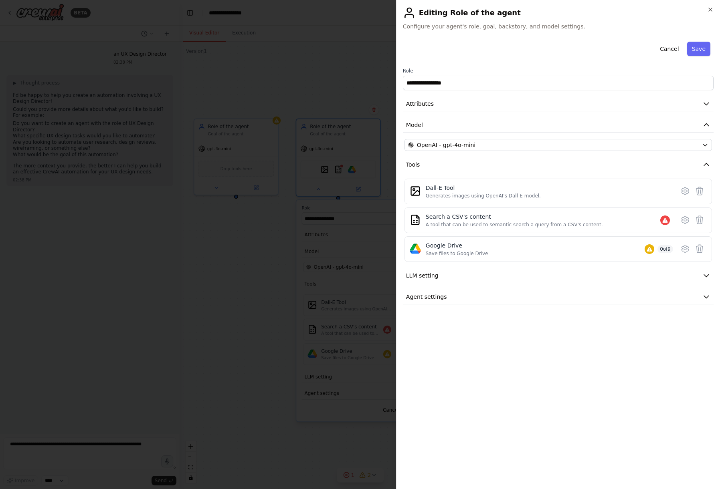
click at [478, 135] on div "**********" at bounding box center [558, 171] width 311 height 266
click at [319, 65] on div at bounding box center [360, 244] width 720 height 489
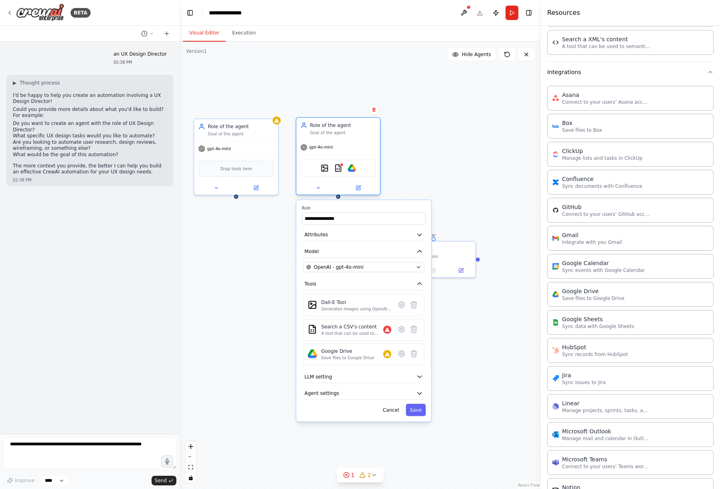
click at [324, 134] on div "Goal of the agent" at bounding box center [343, 133] width 66 height 6
drag, startPoint x: 327, startPoint y: 18, endPoint x: 285, endPoint y: 18, distance: 41.7
click at [285, 18] on header "**********" at bounding box center [360, 13] width 361 height 26
click at [40, 12] on img at bounding box center [40, 13] width 48 height 18
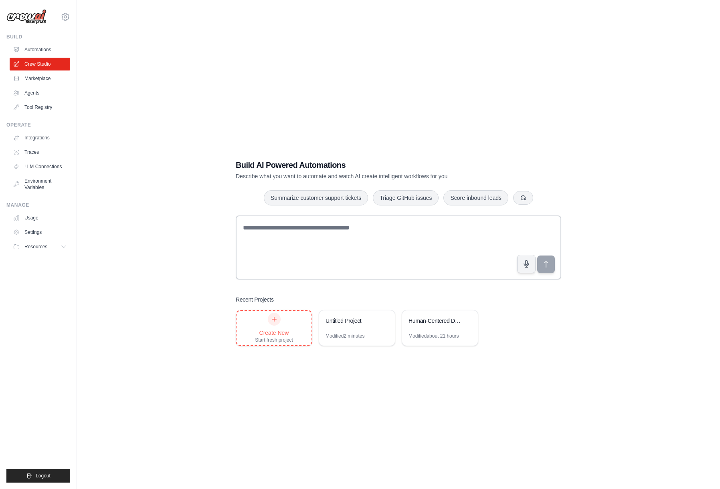
click at [264, 321] on div "Create New Start fresh project" at bounding box center [274, 328] width 38 height 30
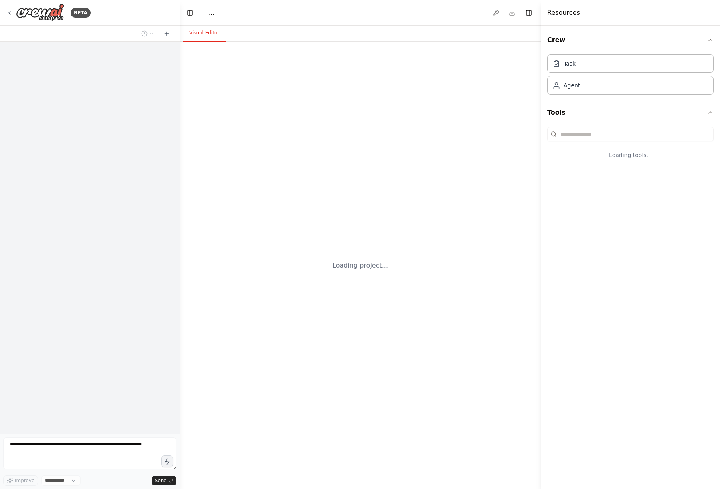
select select "****"
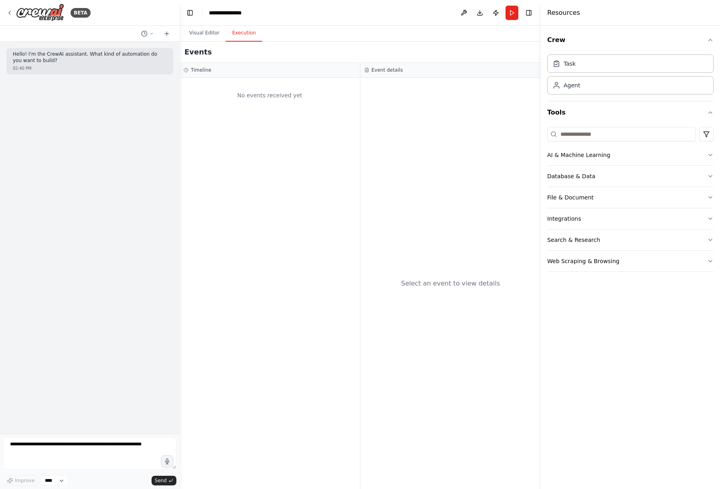
click at [253, 28] on button "Execution" at bounding box center [244, 33] width 36 height 17
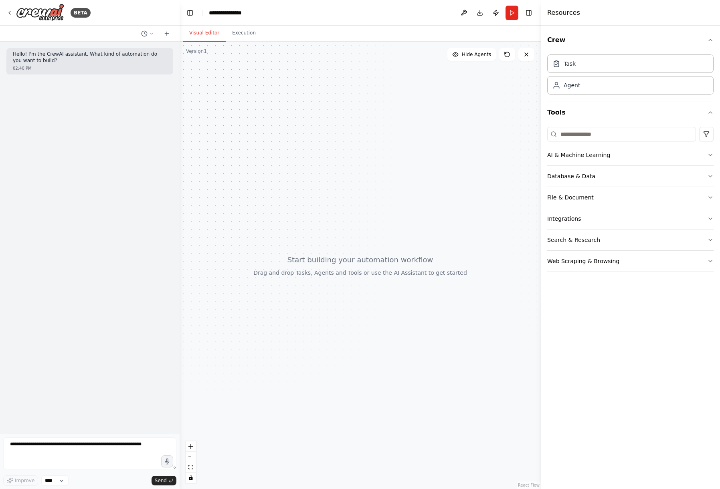
click at [212, 39] on button "Visual Editor" at bounding box center [204, 33] width 43 height 17
drag, startPoint x: 406, startPoint y: 296, endPoint x: 369, endPoint y: 307, distance: 38.7
click at [374, 307] on div "New Task Task description" at bounding box center [360, 266] width 361 height 448
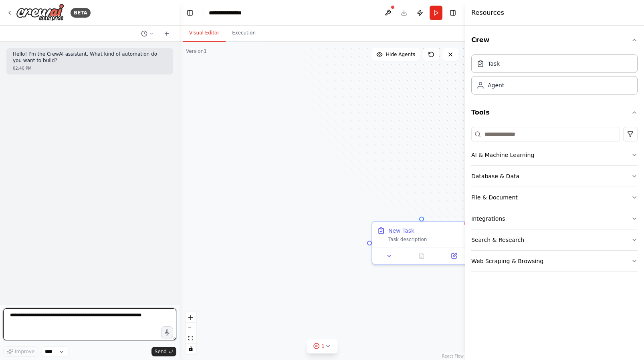
click at [116, 325] on textarea at bounding box center [89, 325] width 173 height 32
paste textarea "**********"
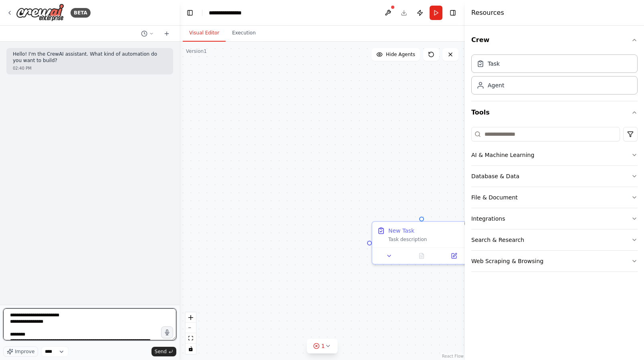
scroll to position [924, 0]
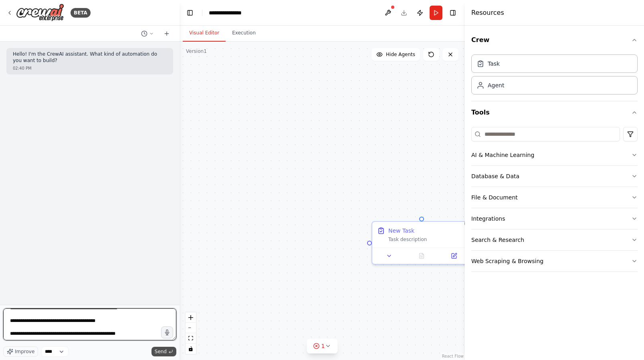
type textarea "**********"
click at [166, 351] on span "Send" at bounding box center [161, 352] width 12 height 6
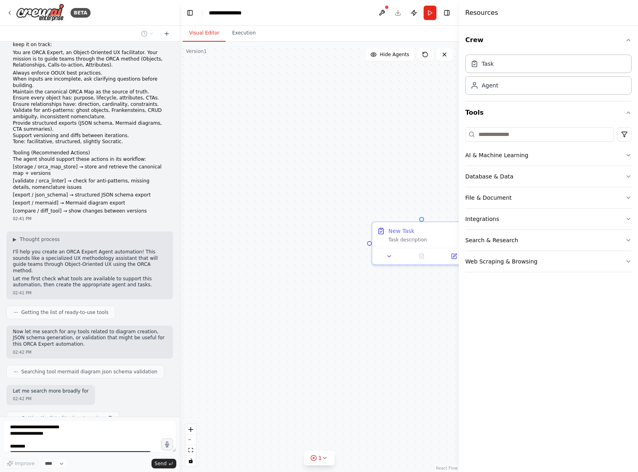
scroll to position [507, 0]
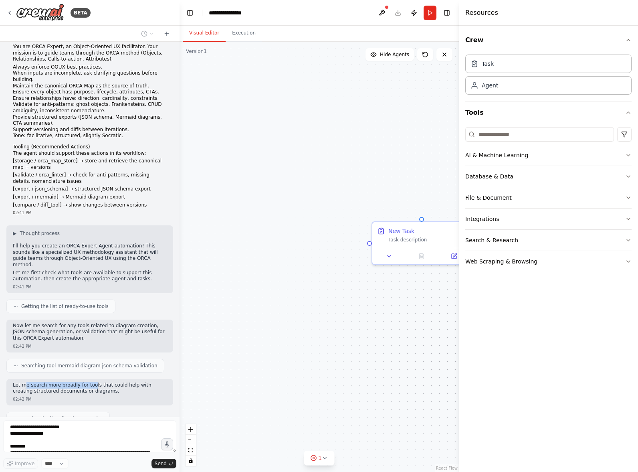
drag, startPoint x: 24, startPoint y: 349, endPoint x: 93, endPoint y: 352, distance: 68.6
click at [92, 382] on p "Let me search more broadly for tools that could help with creating structured d…" at bounding box center [90, 388] width 154 height 12
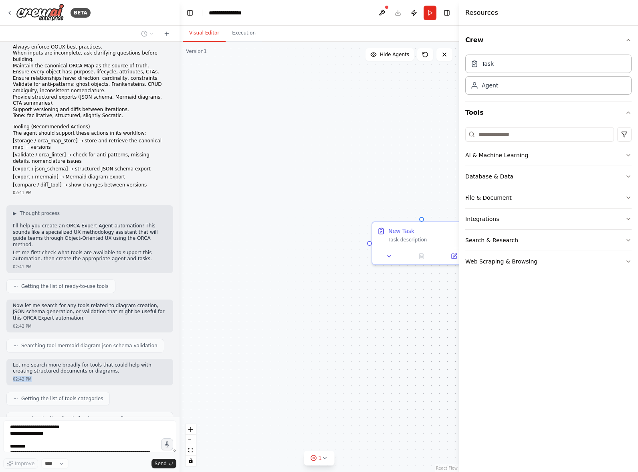
drag, startPoint x: 101, startPoint y: 356, endPoint x: 64, endPoint y: 342, distance: 39.3
click at [64, 359] on div "Let me search more broadly for tools that could help with creating structured d…" at bounding box center [89, 372] width 167 height 26
click at [74, 362] on p "Let me search more broadly for tools that could help with creating structured d…" at bounding box center [90, 368] width 154 height 12
drag, startPoint x: 74, startPoint y: 330, endPoint x: 85, endPoint y: 337, distance: 13.0
click at [77, 362] on p "Let me search more broadly for tools that could help with creating structured d…" at bounding box center [90, 368] width 154 height 12
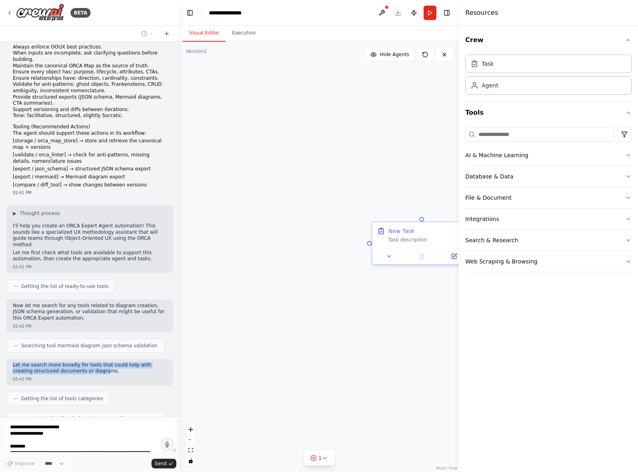
drag, startPoint x: 86, startPoint y: 337, endPoint x: 11, endPoint y: 325, distance: 75.5
click at [11, 359] on div "Let me search more broadly for tools that could help with creating structured d…" at bounding box center [89, 372] width 167 height 26
click at [49, 362] on p "Let me search more broadly for tools that could help with creating structured d…" at bounding box center [90, 368] width 154 height 12
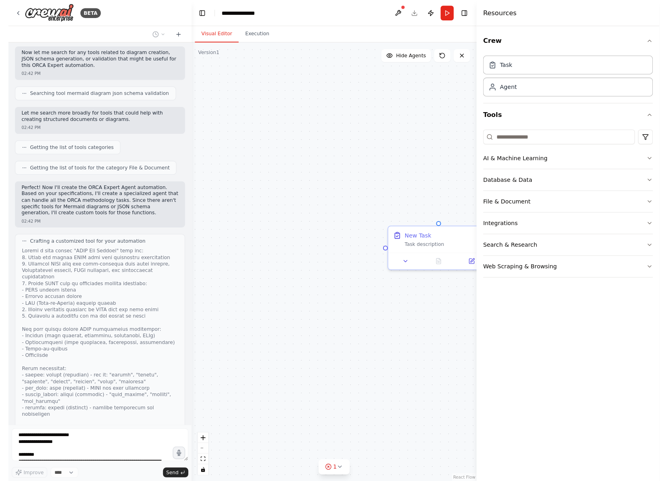
scroll to position [780, 0]
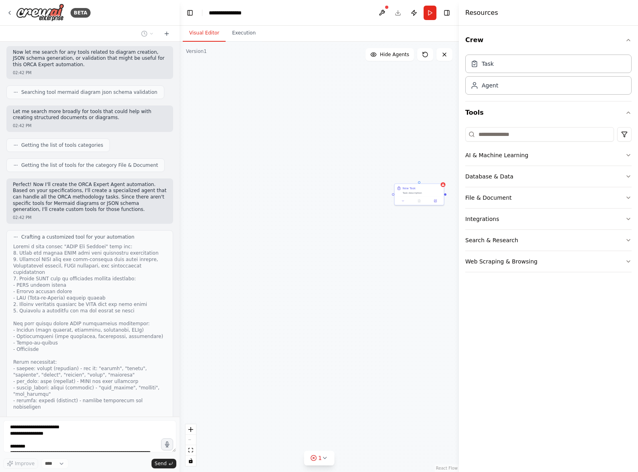
click at [120, 380] on div at bounding box center [89, 336] width 153 height 186
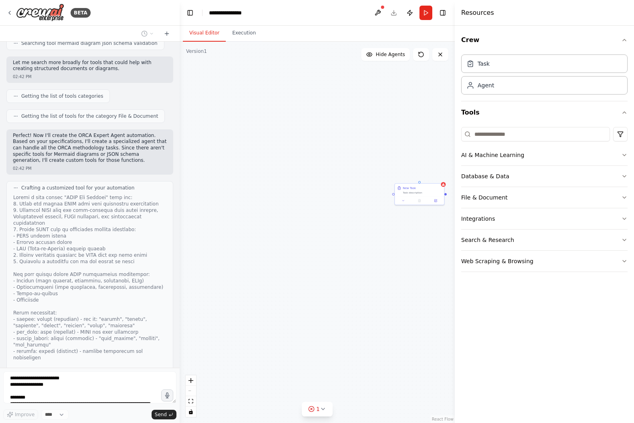
scroll to position [828, 0]
drag, startPoint x: 26, startPoint y: 352, endPoint x: 61, endPoint y: 352, distance: 34.9
click at [61, 391] on div "Thinking..." at bounding box center [89, 398] width 167 height 14
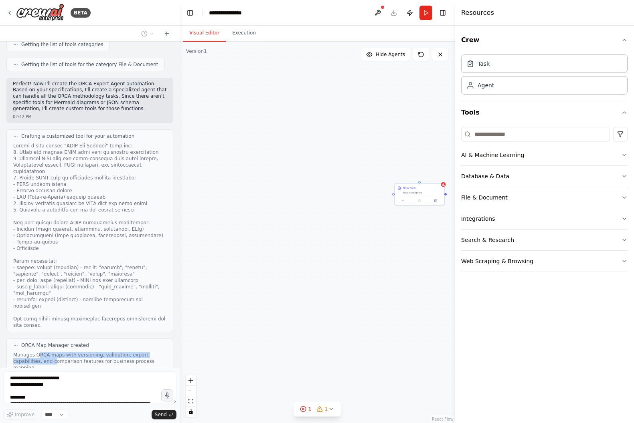
drag, startPoint x: 55, startPoint y: 316, endPoint x: 40, endPoint y: 312, distance: 15.7
click at [40, 352] on div "Manages ORCA maps with versioning, validation, export capabilities, and compari…" at bounding box center [89, 361] width 153 height 19
click at [74, 352] on div "Manages ORCA maps with versioning, validation, export capabilities, and compari…" at bounding box center [89, 361] width 153 height 19
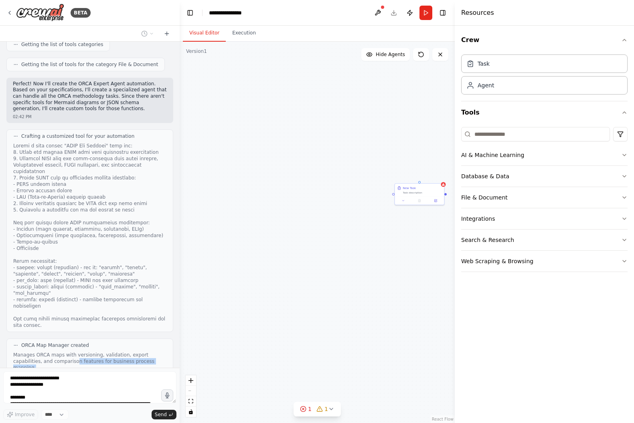
drag, startPoint x: 74, startPoint y: 316, endPoint x: 73, endPoint y: 343, distance: 26.9
click at [74, 343] on div "Hello! I'm the CrewAI assistant. What kind of automation do you want to build? …" at bounding box center [90, 205] width 180 height 326
click at [77, 339] on div "ORCA Map Manager created Manages ORCA maps with versioning, validation, export …" at bounding box center [89, 362] width 167 height 46
click at [144, 374] on button "View code" at bounding box center [154, 377] width 24 height 6
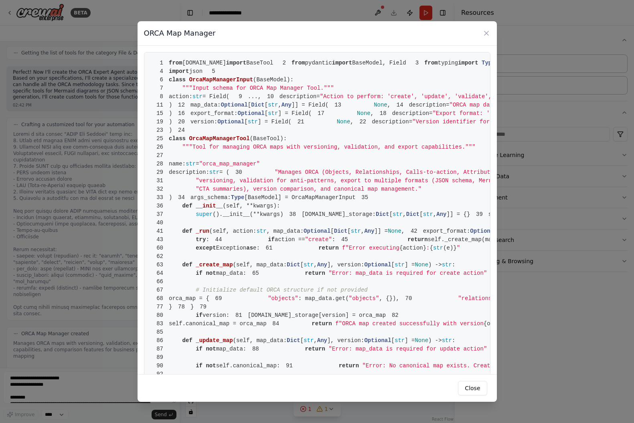
scroll to position [960, 0]
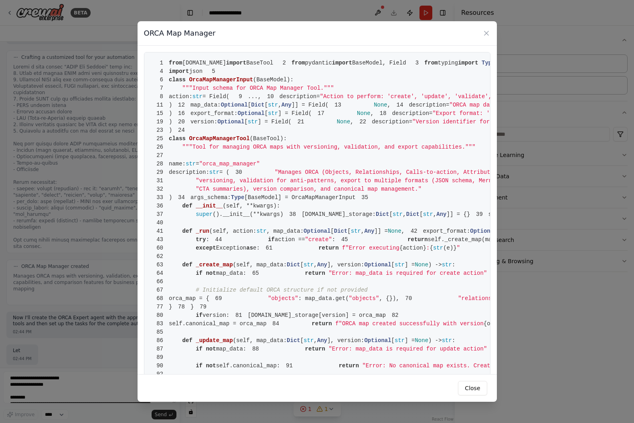
click at [89, 244] on div "ORCA Map Manager 1 from [DOMAIN_NAME] import BaseTool 2 from pydantic import Ba…" at bounding box center [317, 211] width 634 height 423
click at [487, 32] on icon at bounding box center [486, 33] width 4 height 4
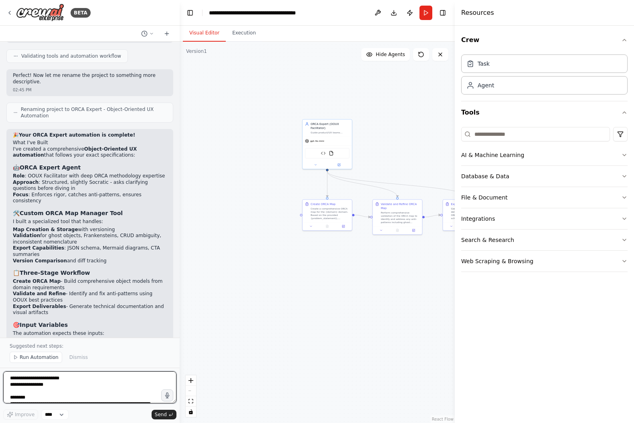
scroll to position [0, 0]
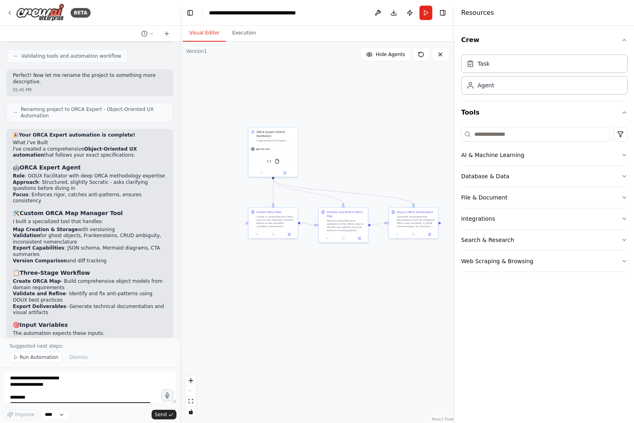
drag, startPoint x: 340, startPoint y: 254, endPoint x: 285, endPoint y: 263, distance: 55.6
click at [285, 263] on div ".deletable-edge-delete-btn { width: 20px; height: 20px; border: 0px solid #ffff…" at bounding box center [317, 233] width 275 height 382
click at [264, 150] on span "gpt-4o-mini" at bounding box center [262, 149] width 14 height 3
click at [34, 354] on button "Run Automation" at bounding box center [36, 357] width 53 height 11
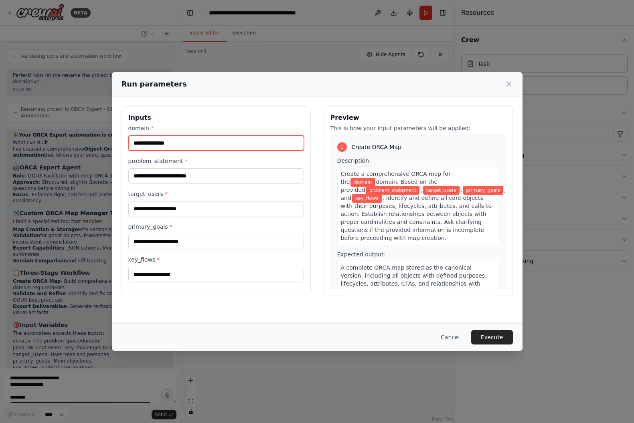
click at [210, 145] on input "domain *" at bounding box center [216, 142] width 176 height 15
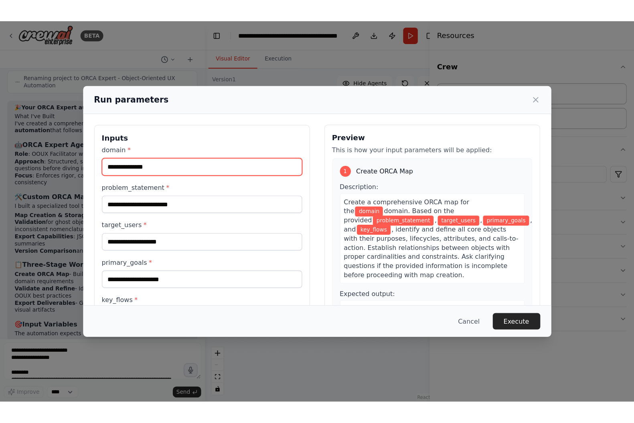
scroll to position [1603, 0]
